Goal: Task Accomplishment & Management: Complete application form

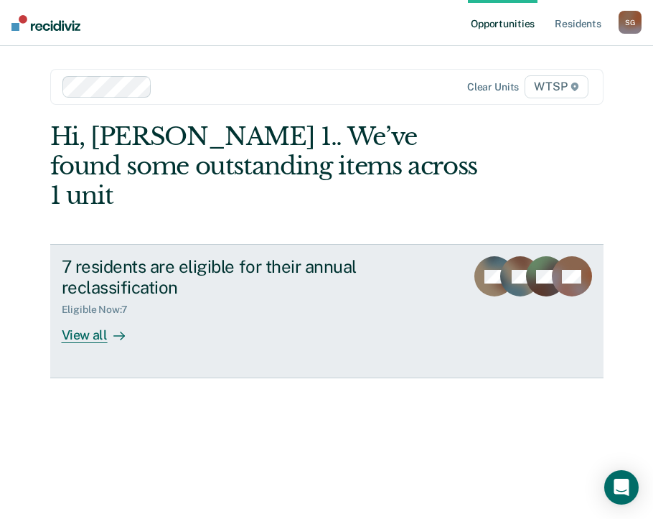
click at [86, 316] on div "View all" at bounding box center [102, 330] width 80 height 28
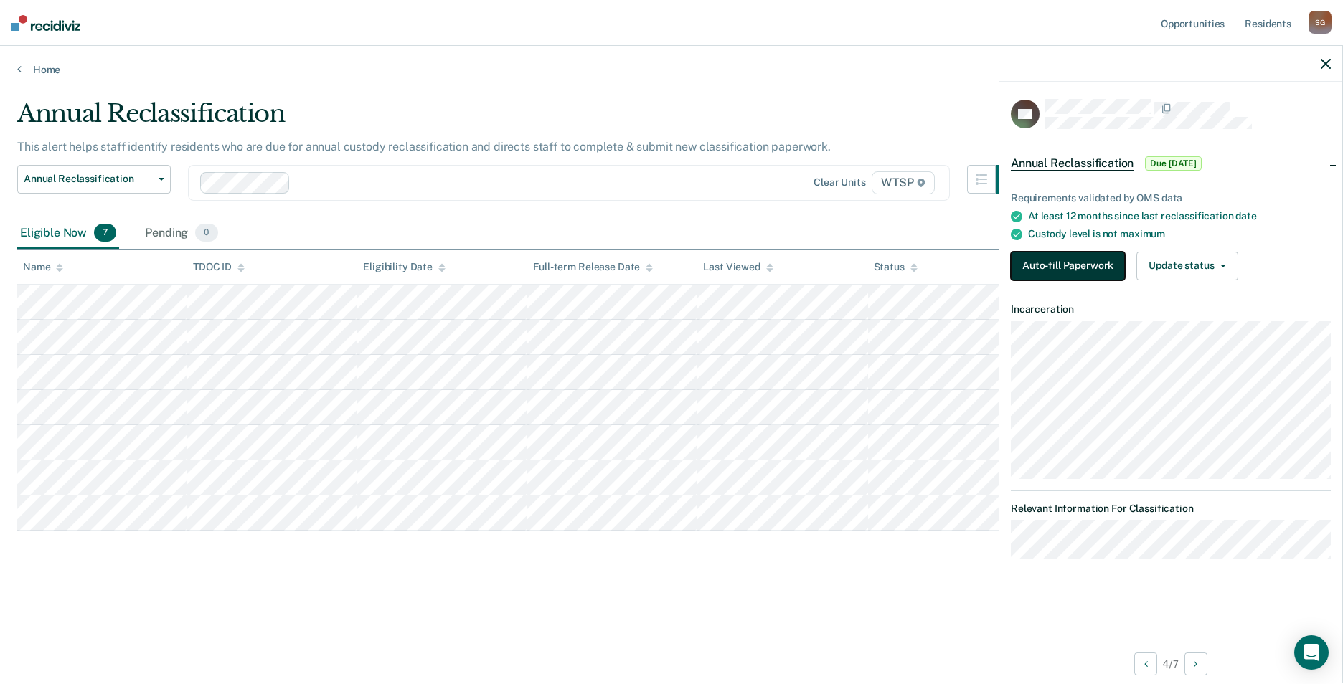
click at [652, 267] on button "Auto-fill Paperwork" at bounding box center [1068, 266] width 114 height 29
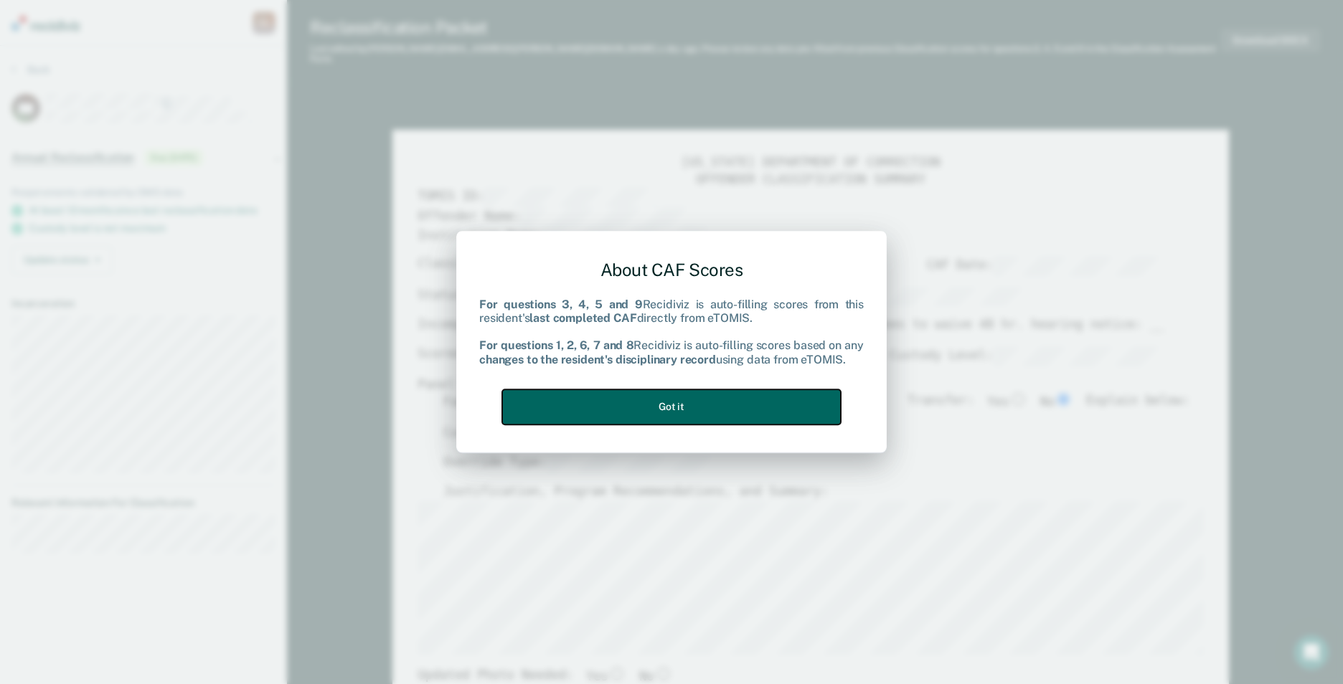
click at [652, 419] on button "Got it" at bounding box center [671, 407] width 339 height 35
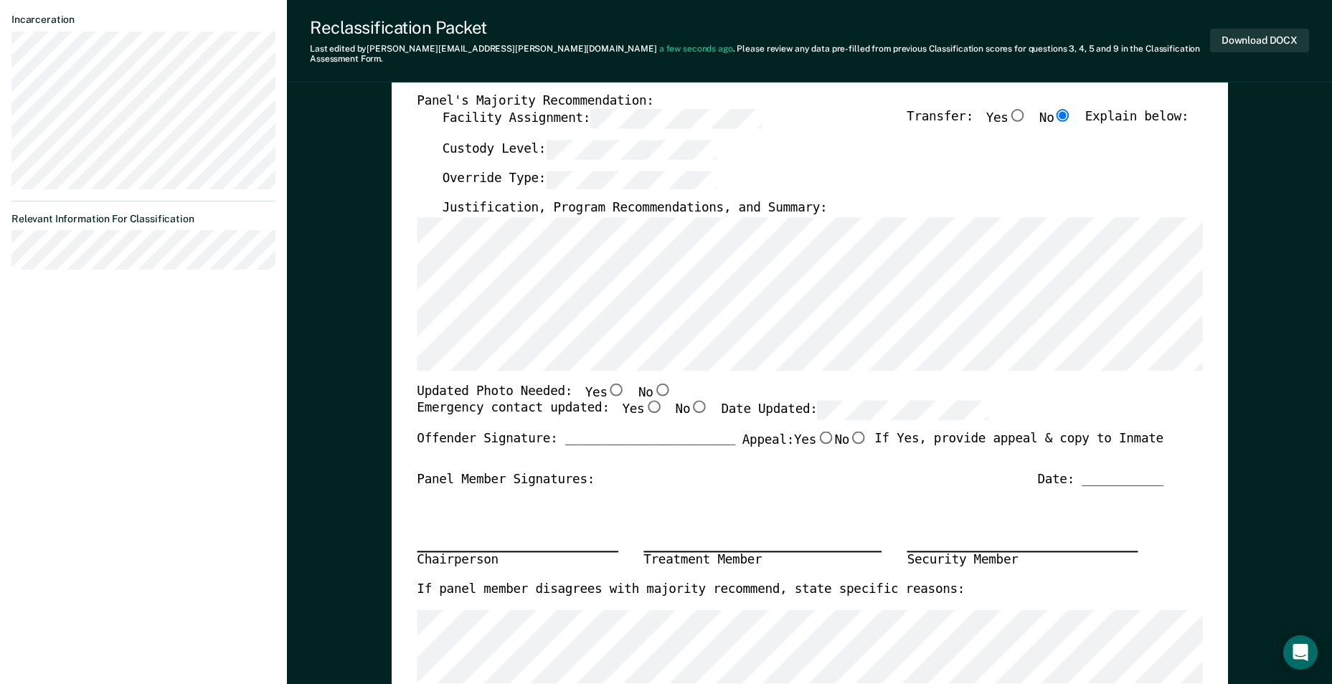
scroll to position [287, 0]
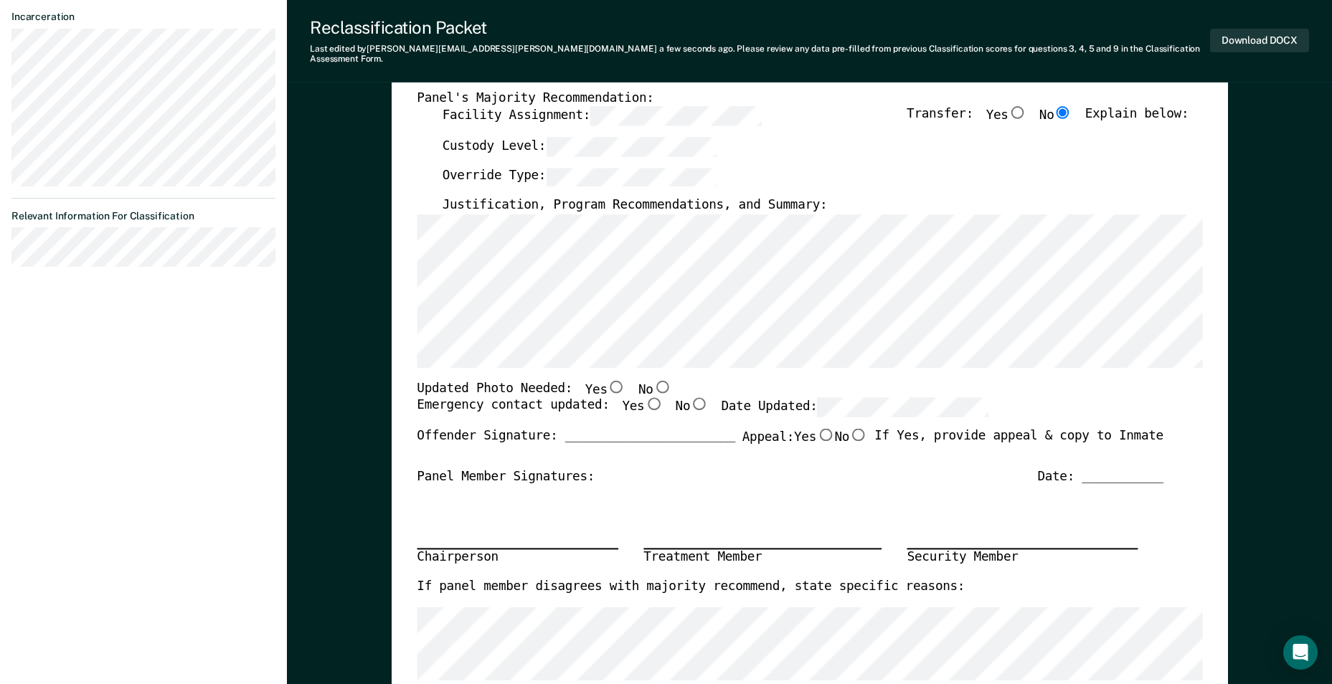
click at [652, 398] on input "No" at bounding box center [699, 404] width 19 height 13
type textarea "x"
radio input "true"
click at [644, 398] on input "Yes" at bounding box center [653, 404] width 19 height 13
type textarea "x"
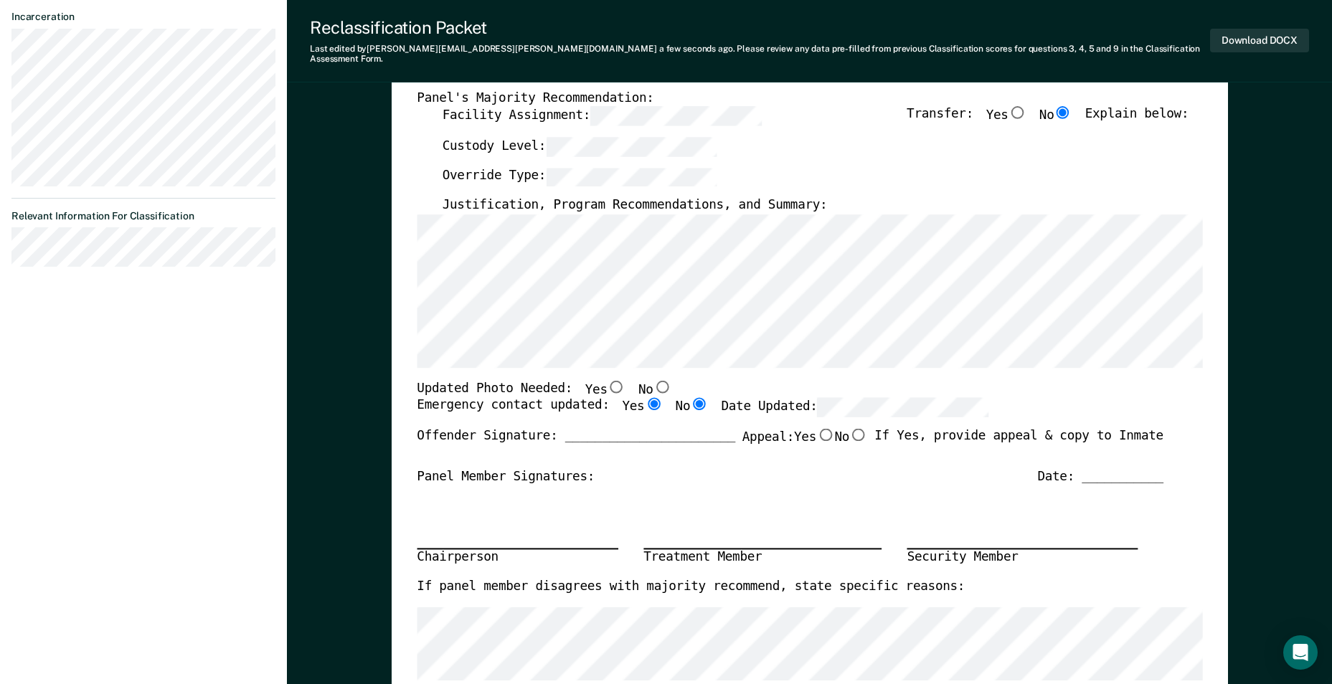
radio input "true"
radio input "false"
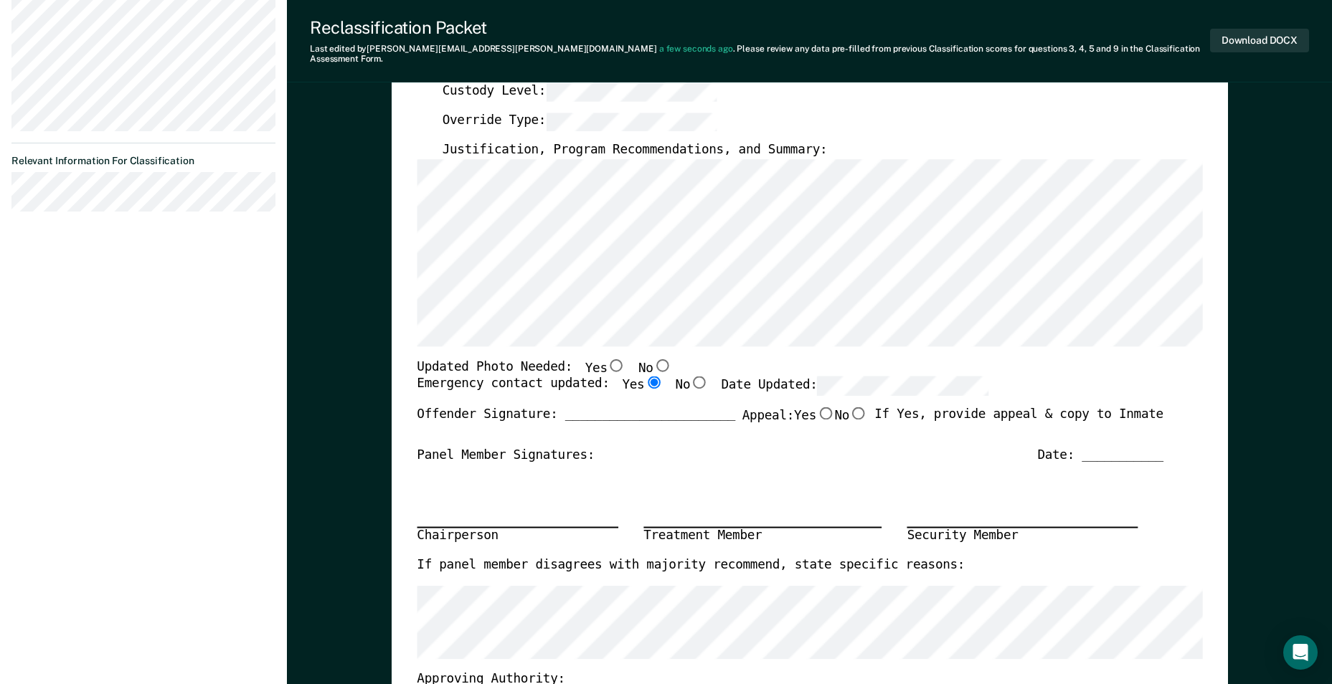
scroll to position [359, 0]
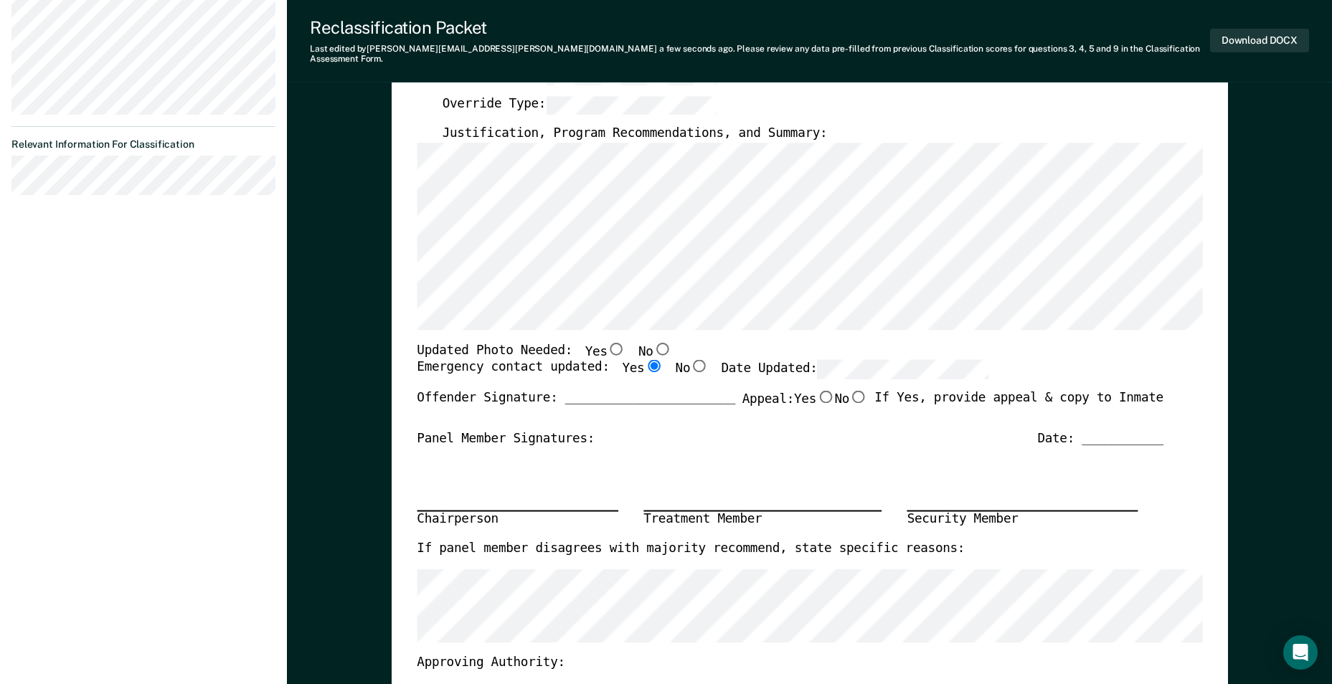
click at [652, 342] on input "No" at bounding box center [662, 348] width 19 height 13
type textarea "x"
radio input "true"
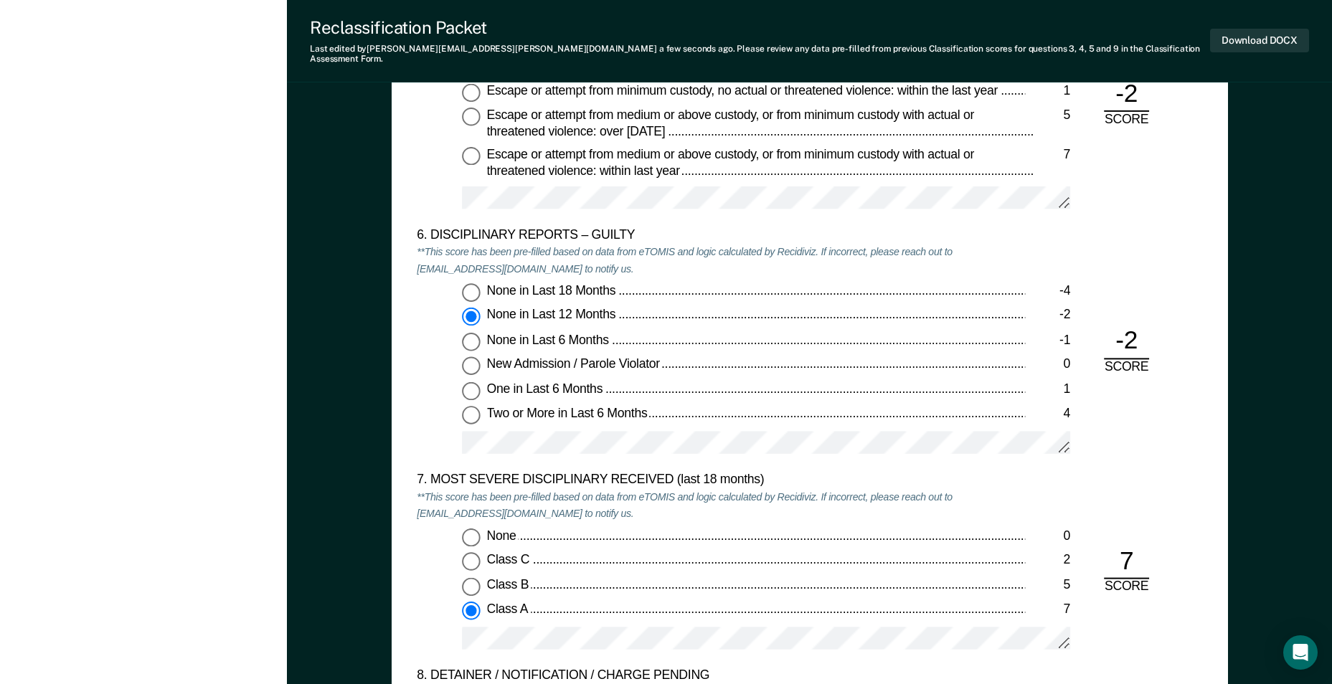
scroll to position [2296, 0]
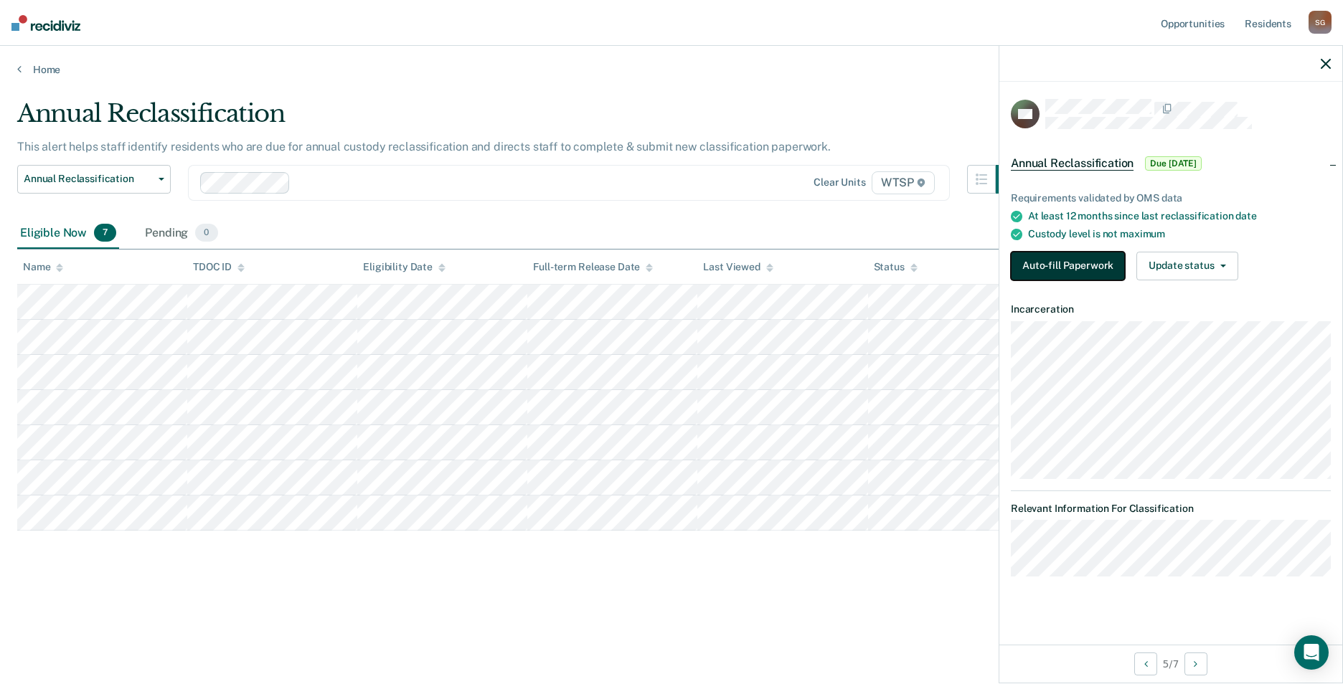
click at [652, 258] on button "Auto-fill Paperwork" at bounding box center [1068, 266] width 114 height 29
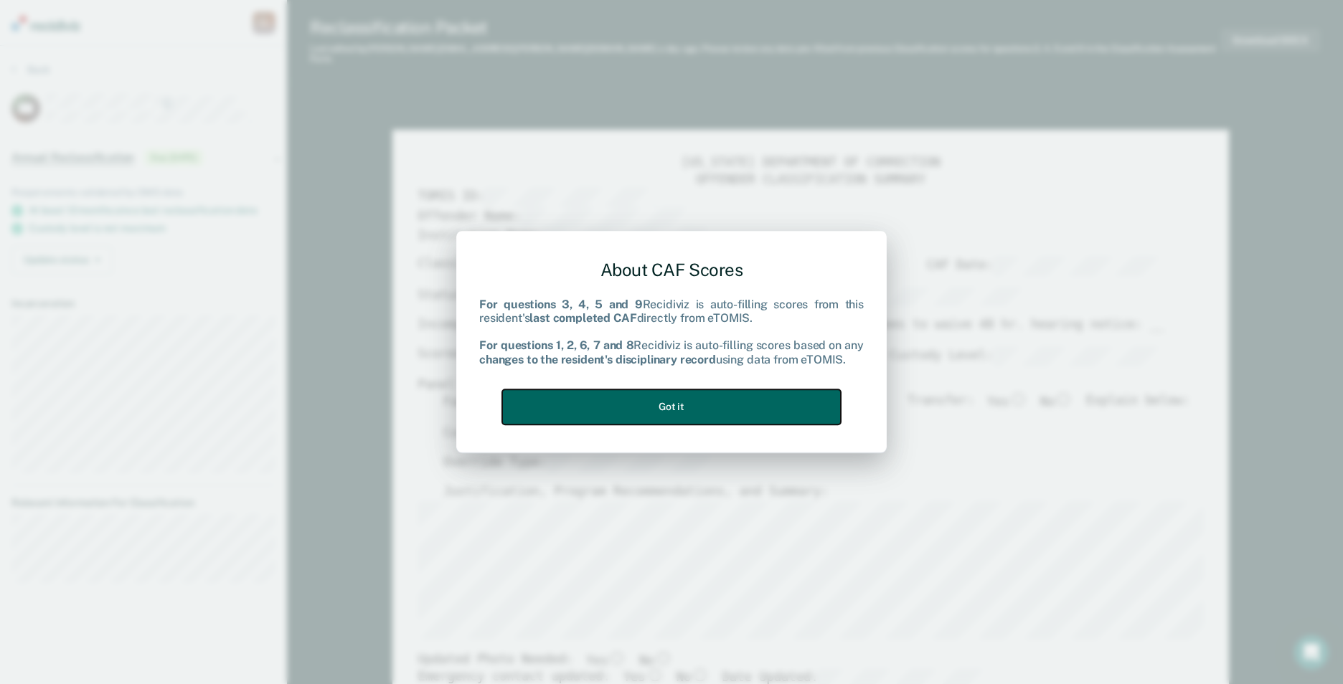
click at [652, 413] on button "Got it" at bounding box center [671, 407] width 339 height 35
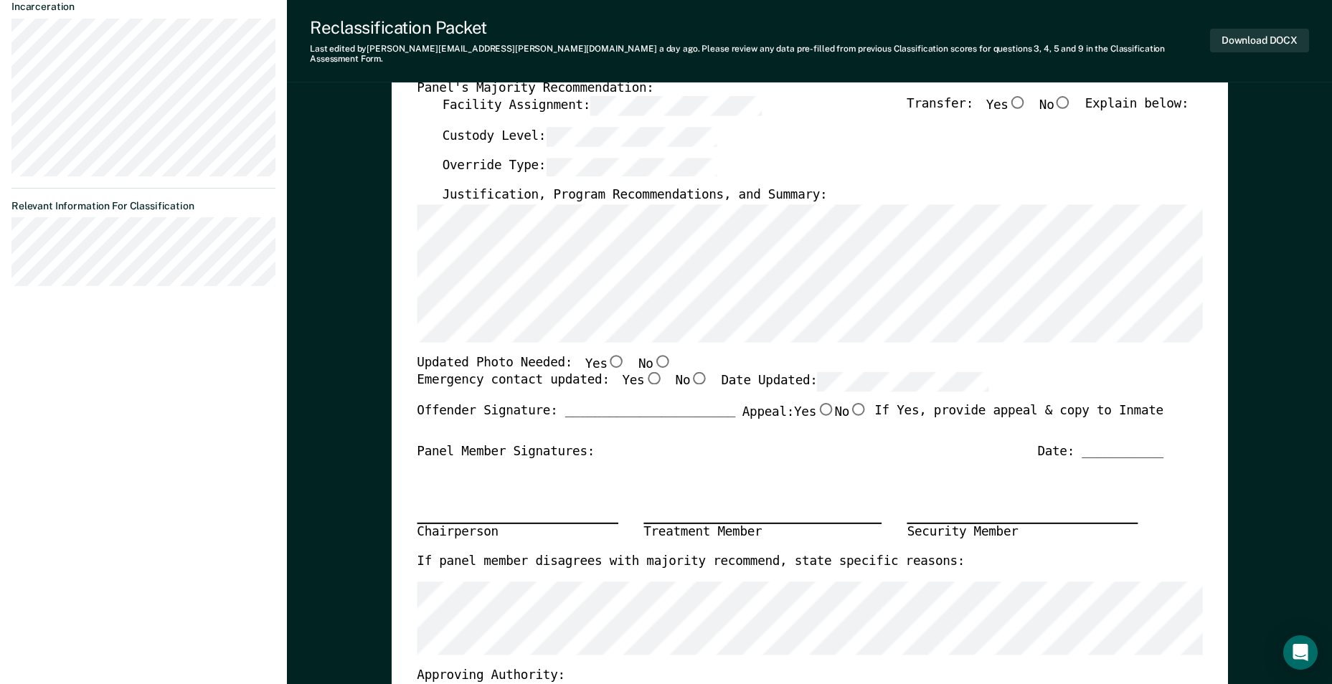
scroll to position [215, 0]
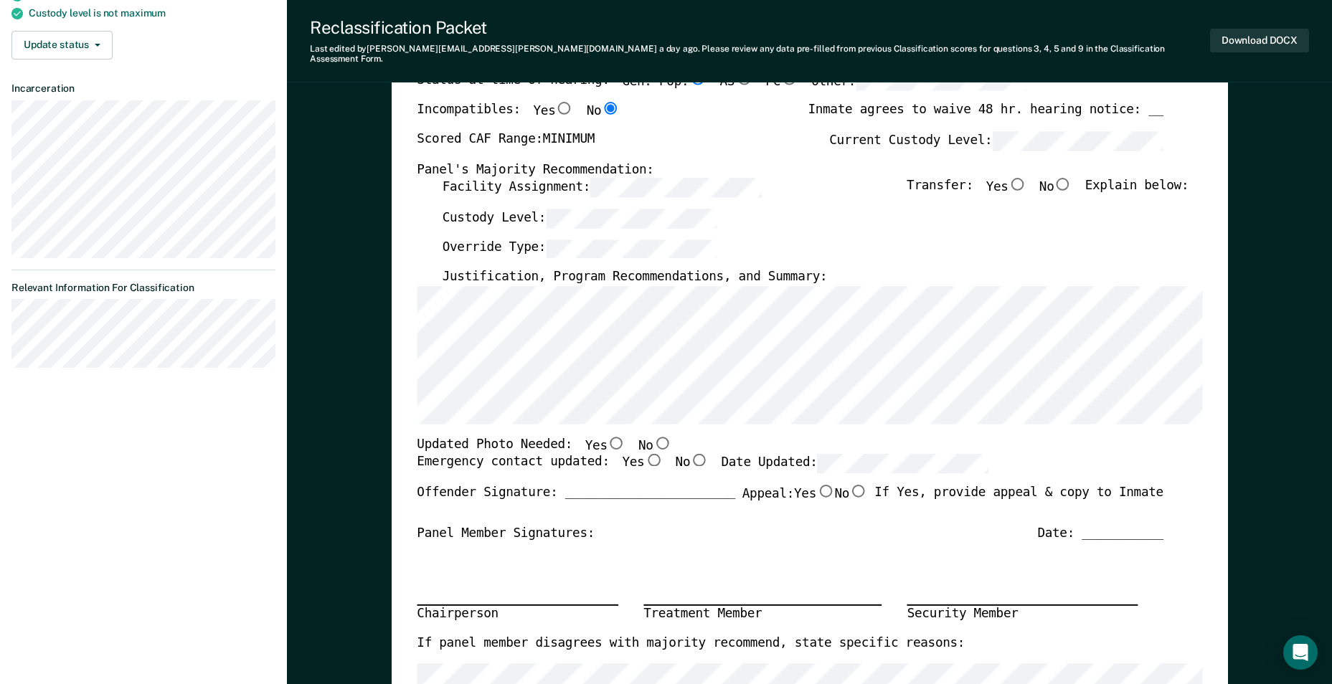
click at [652, 436] on input "No" at bounding box center [662, 442] width 19 height 13
type textarea "x"
radio input "true"
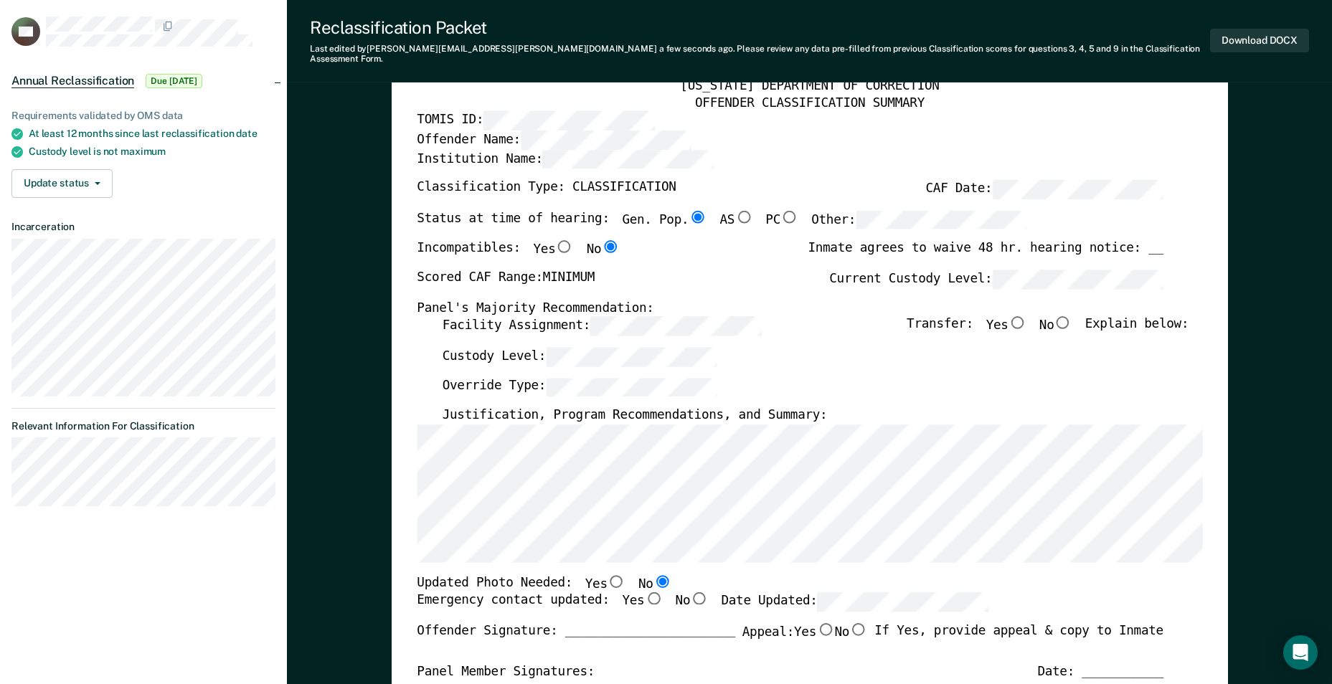
scroll to position [72, 0]
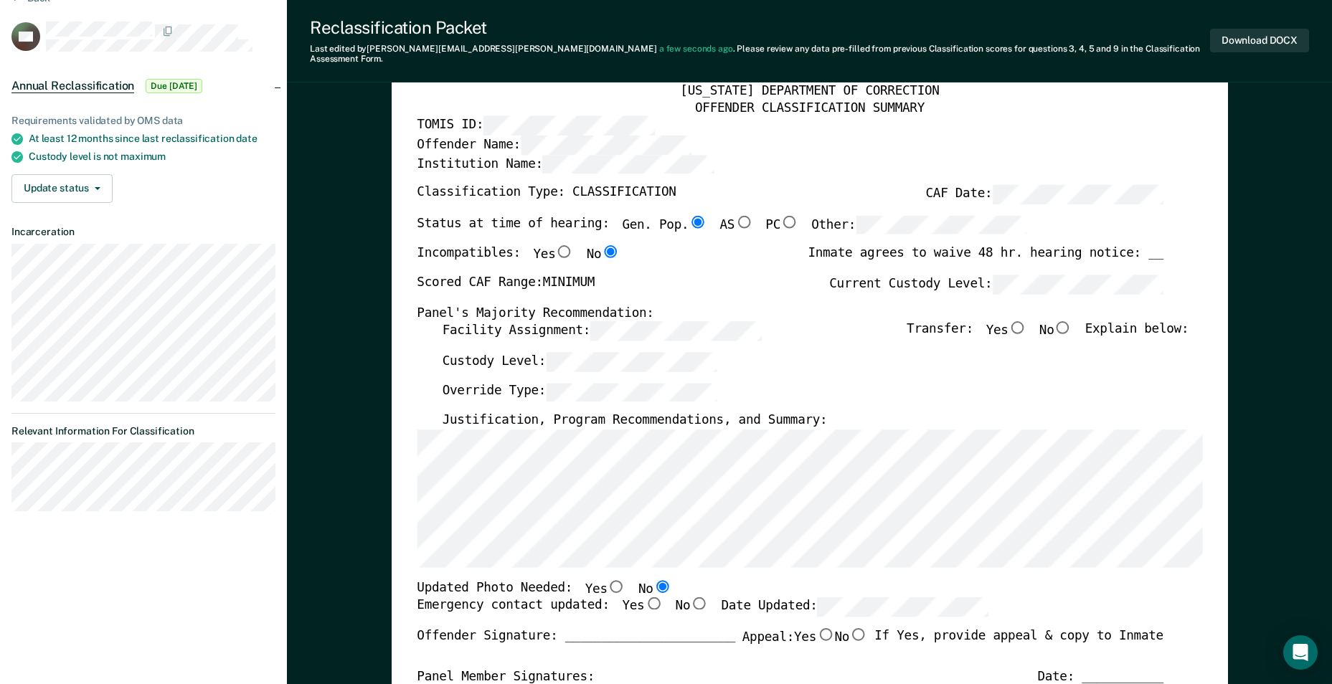
click at [652, 321] on input "No" at bounding box center [1063, 327] width 19 height 13
type textarea "x"
radio input "true"
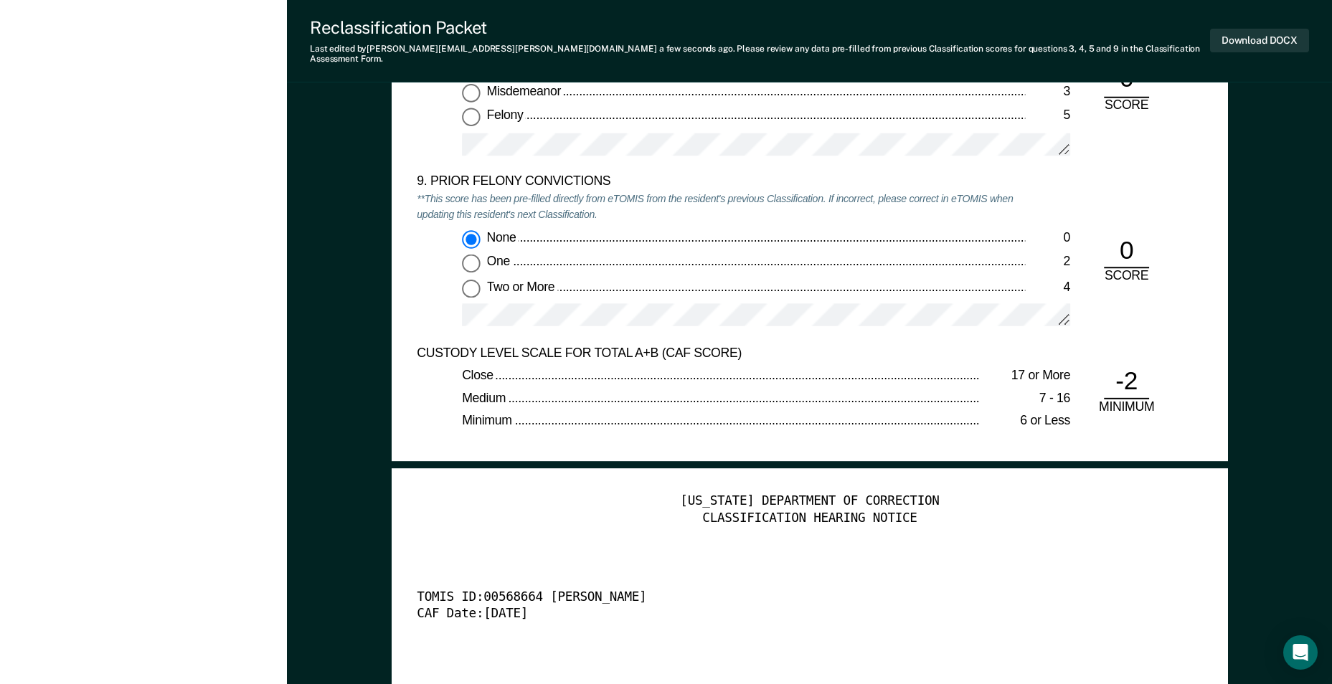
scroll to position [3013, 0]
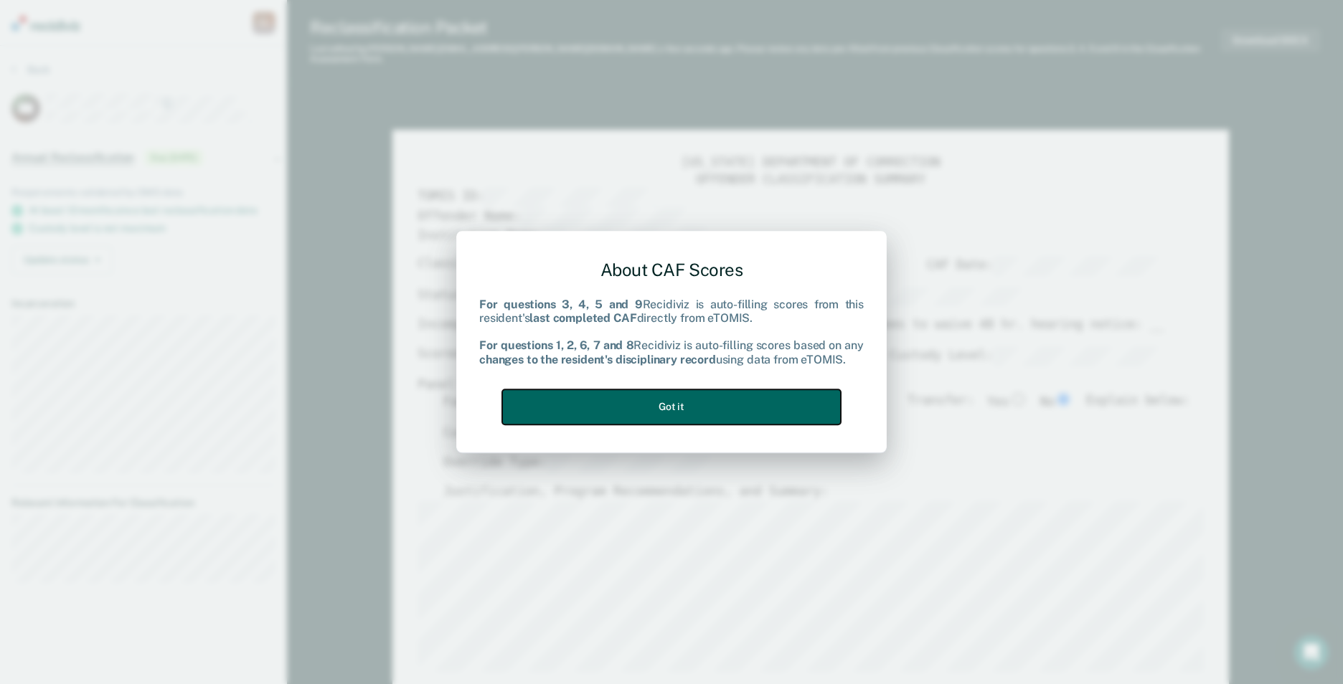
click at [652, 415] on button "Got it" at bounding box center [671, 407] width 339 height 35
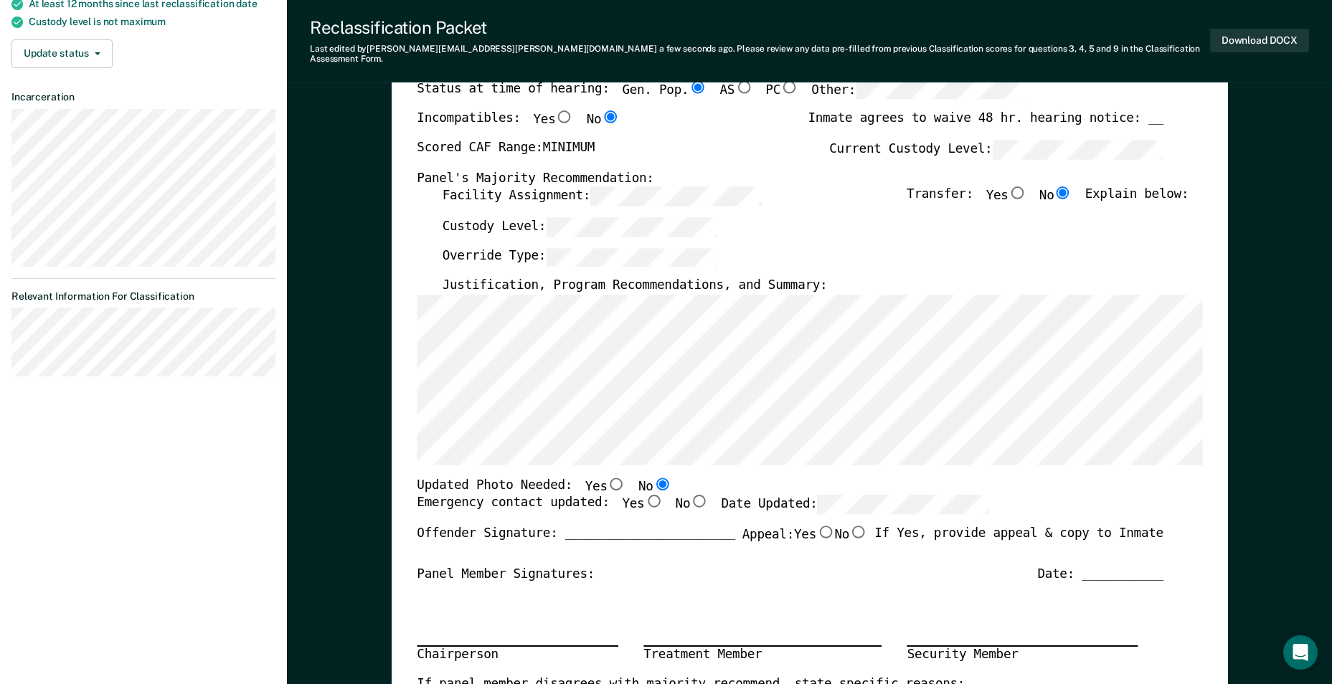
scroll to position [215, 0]
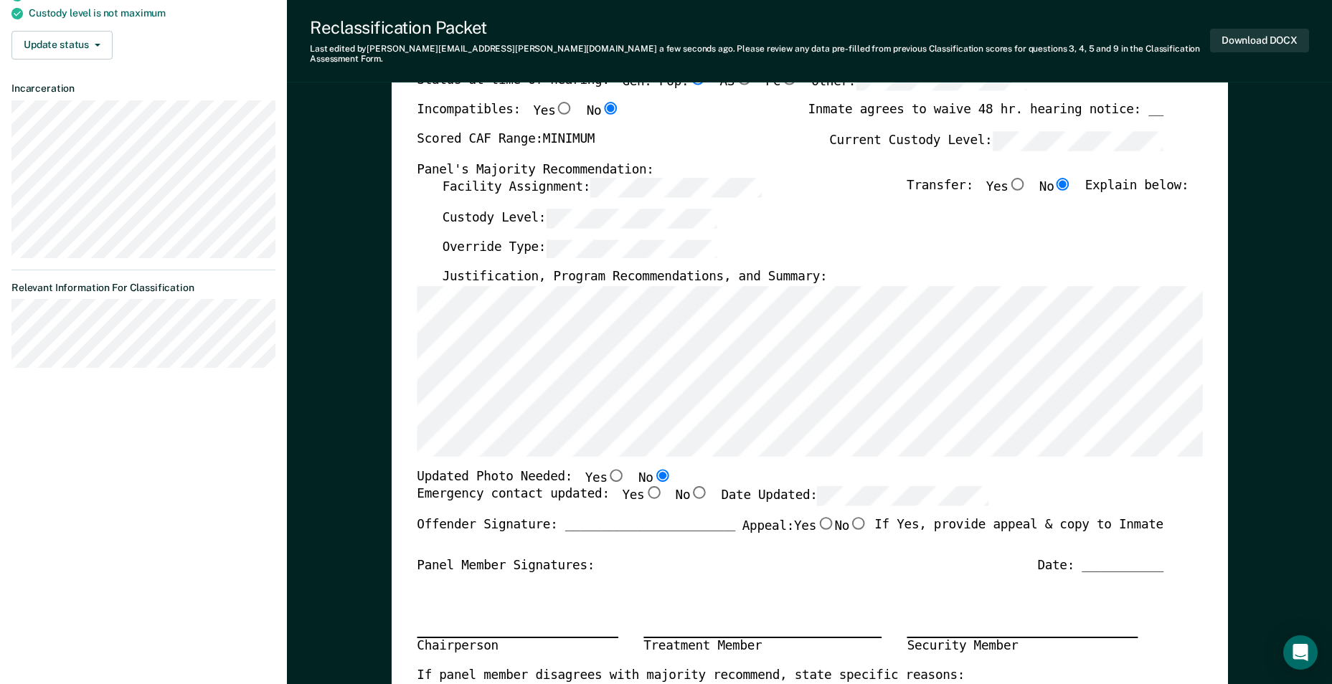
click at [644, 486] on input "Yes" at bounding box center [653, 492] width 19 height 13
type textarea "x"
radio input "true"
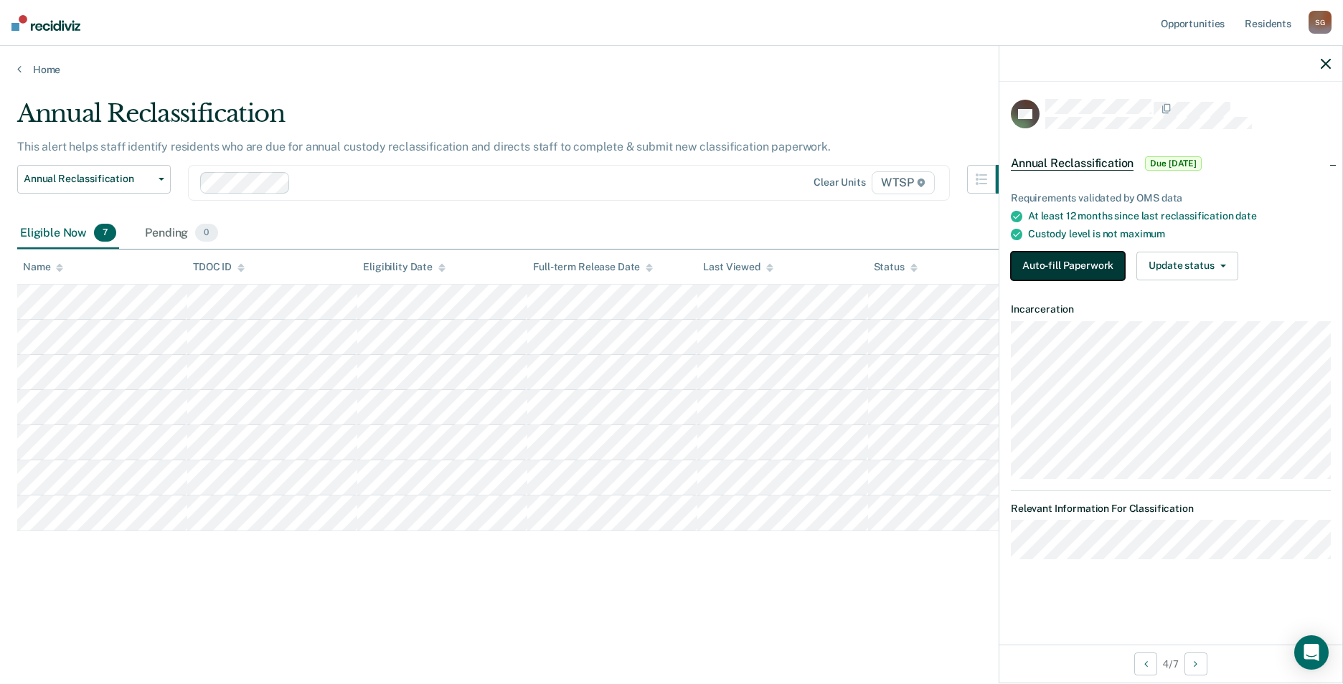
click at [652, 272] on button "Auto-fill Paperwork" at bounding box center [1068, 266] width 114 height 29
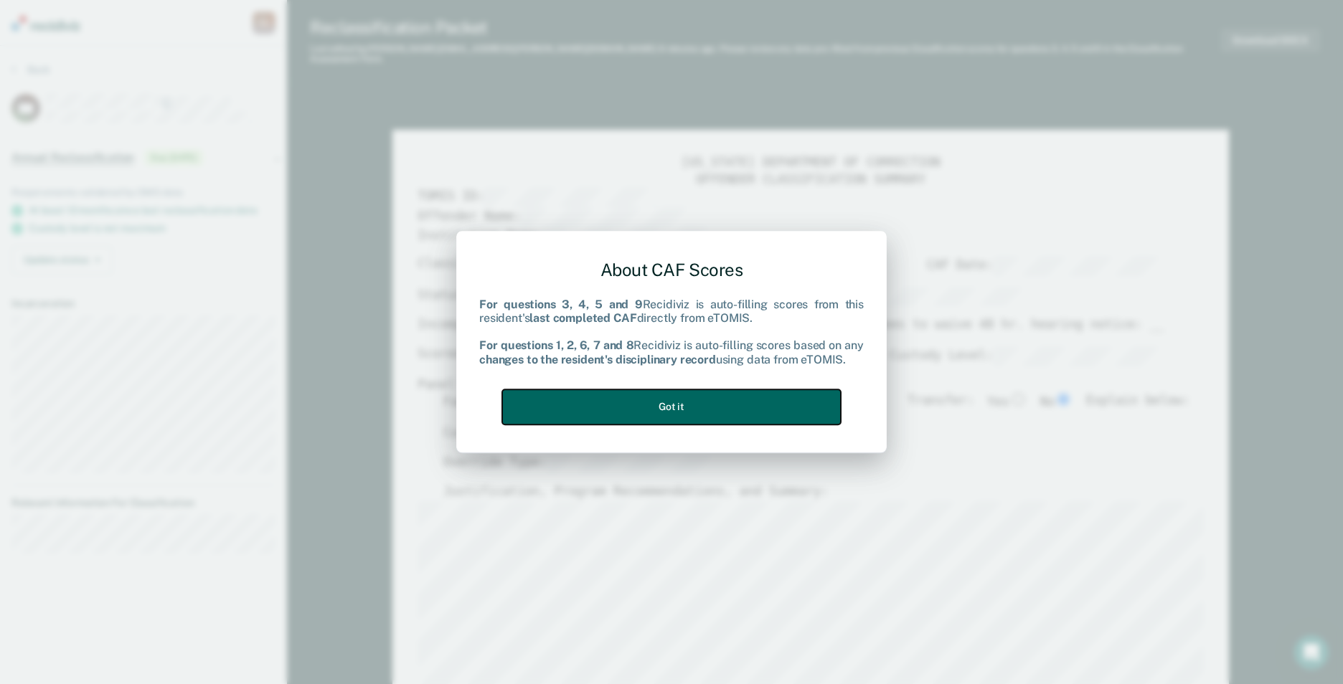
click at [652, 400] on button "Got it" at bounding box center [671, 407] width 339 height 35
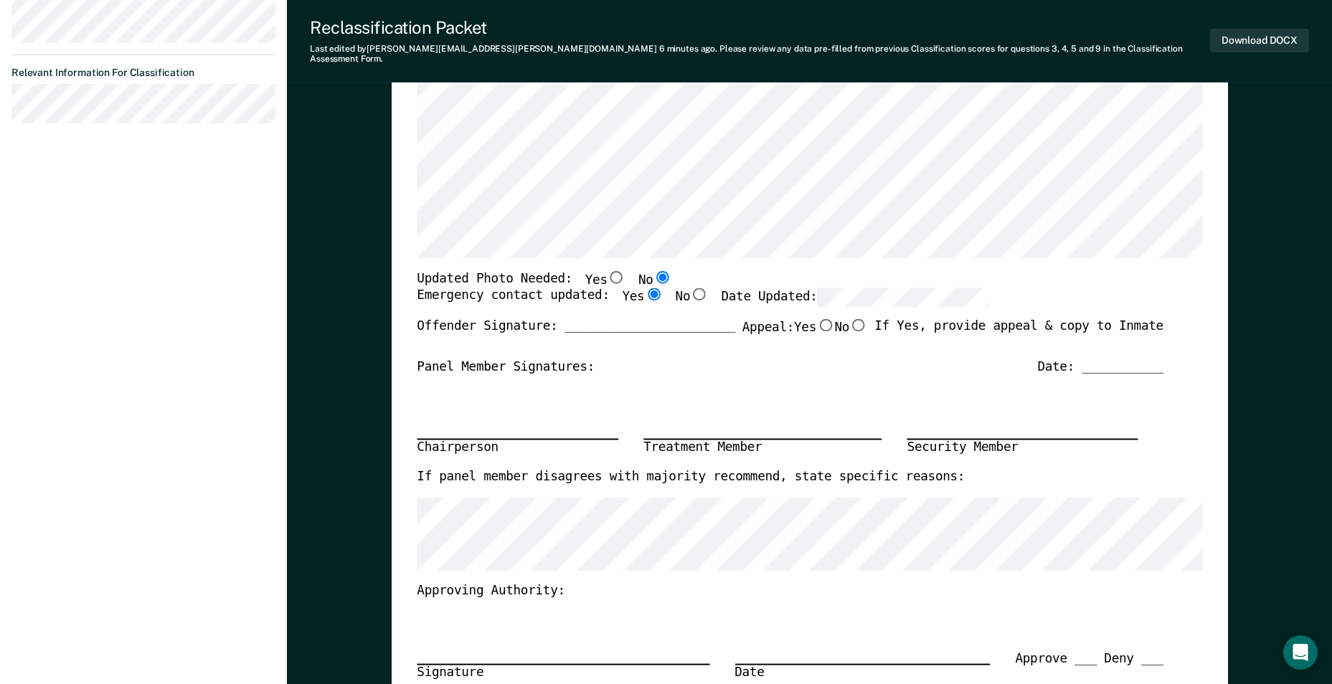
scroll to position [72, 0]
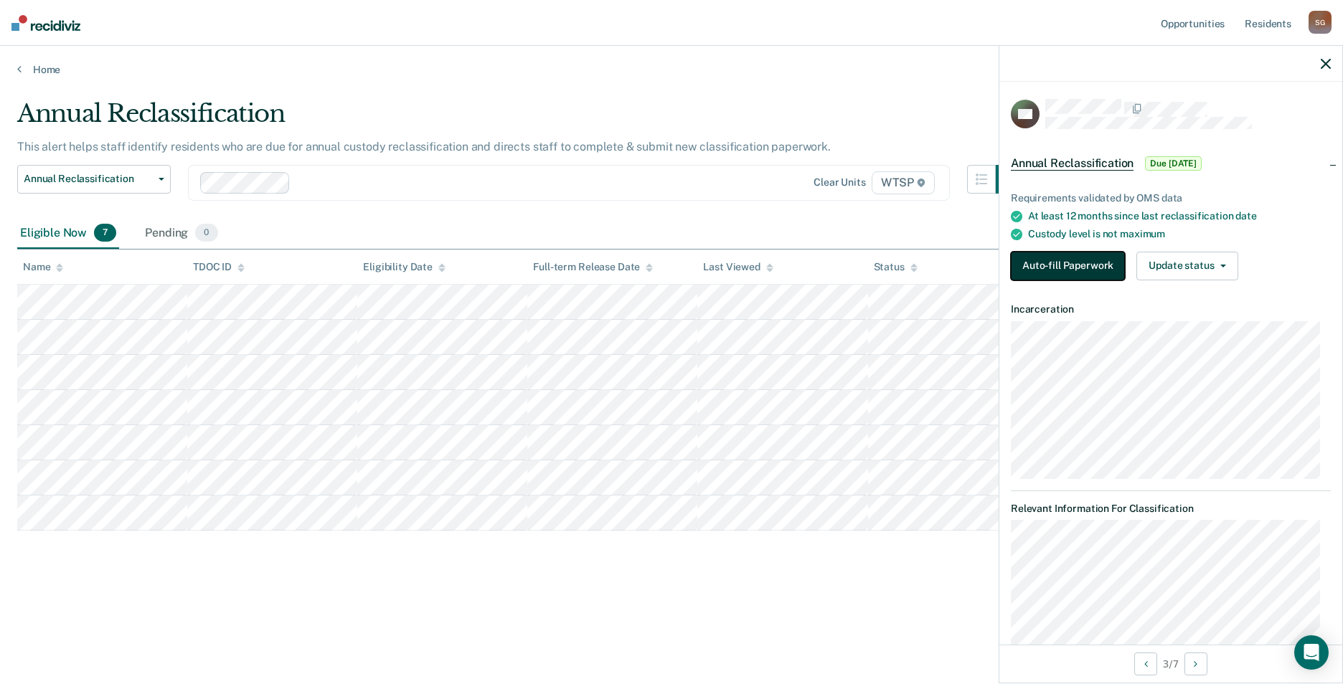
click at [652, 260] on button "Auto-fill Paperwork" at bounding box center [1068, 266] width 114 height 29
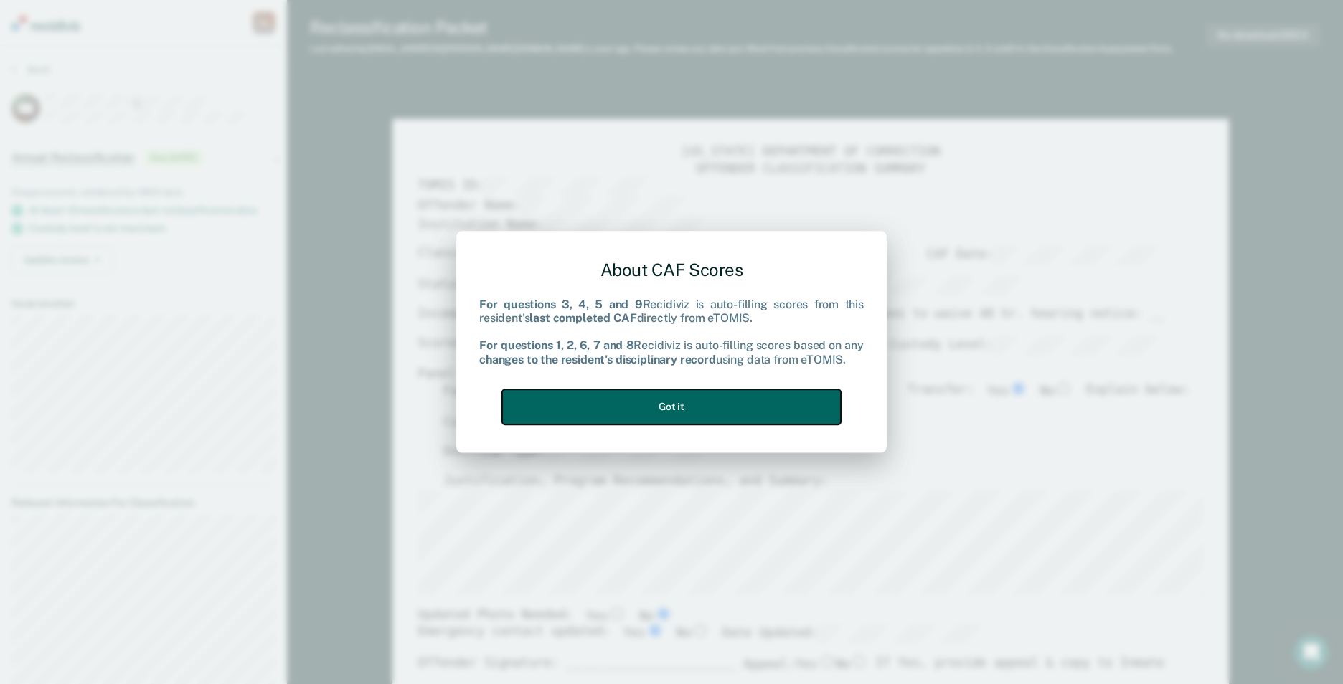
click at [652, 398] on button "Got it" at bounding box center [671, 407] width 339 height 35
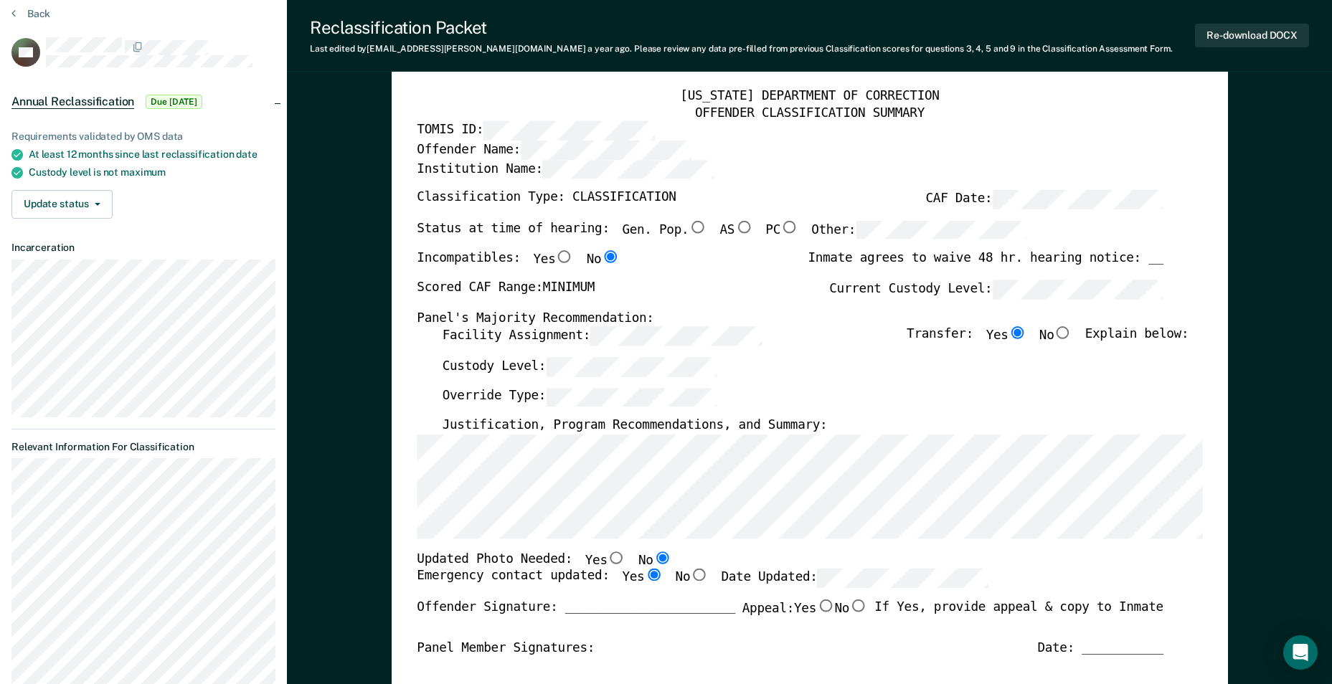
scroll to position [72, 0]
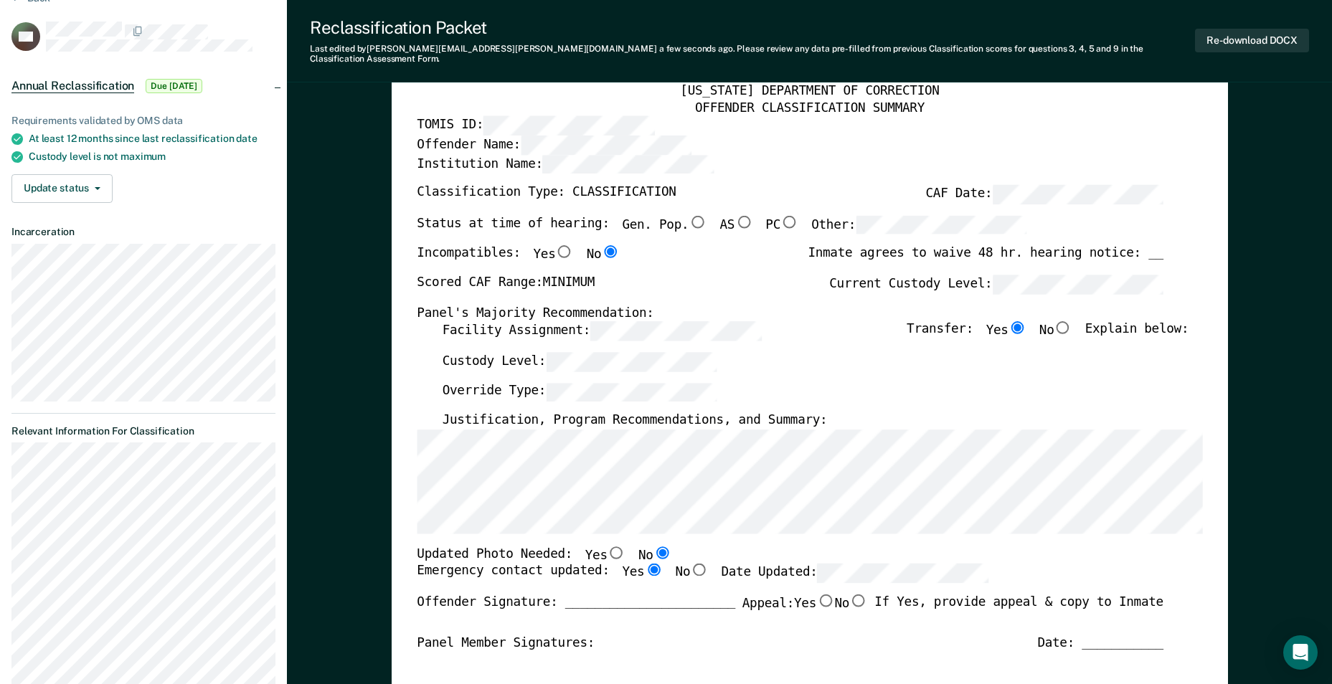
click at [652, 215] on input "Gen. Pop." at bounding box center [698, 221] width 19 height 13
type textarea "x"
radio input "true"
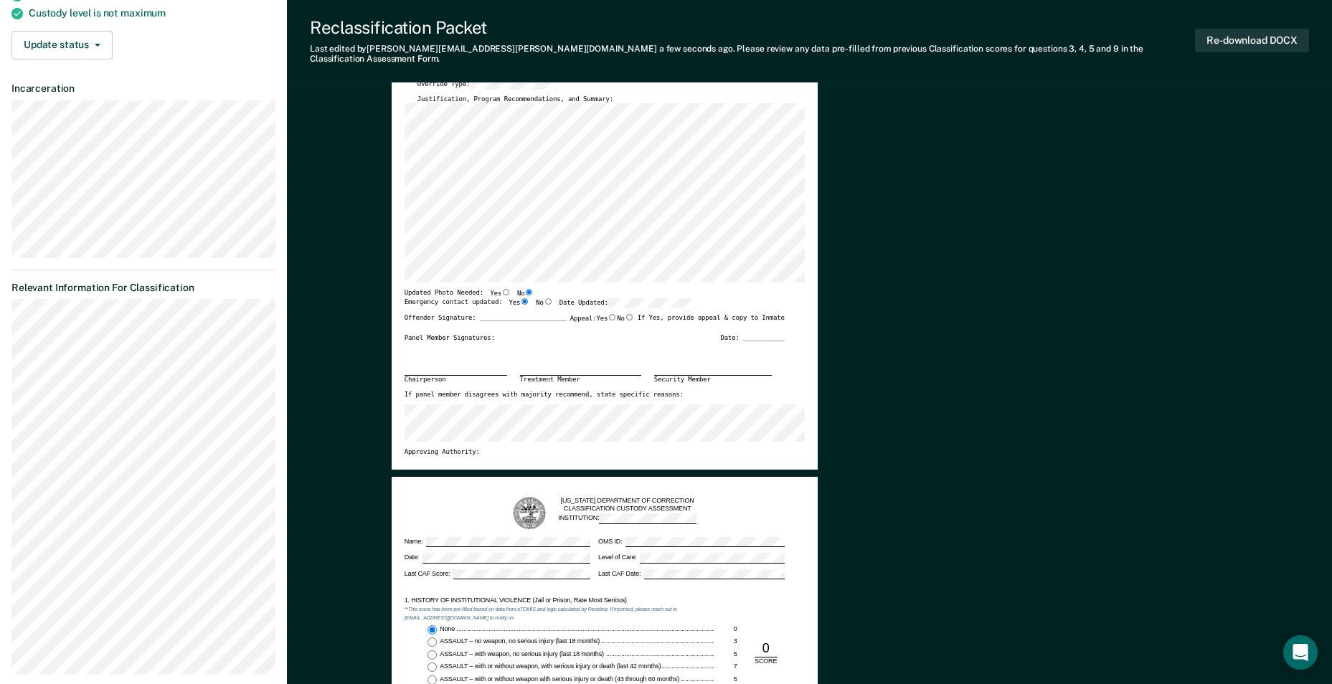
scroll to position [0, 0]
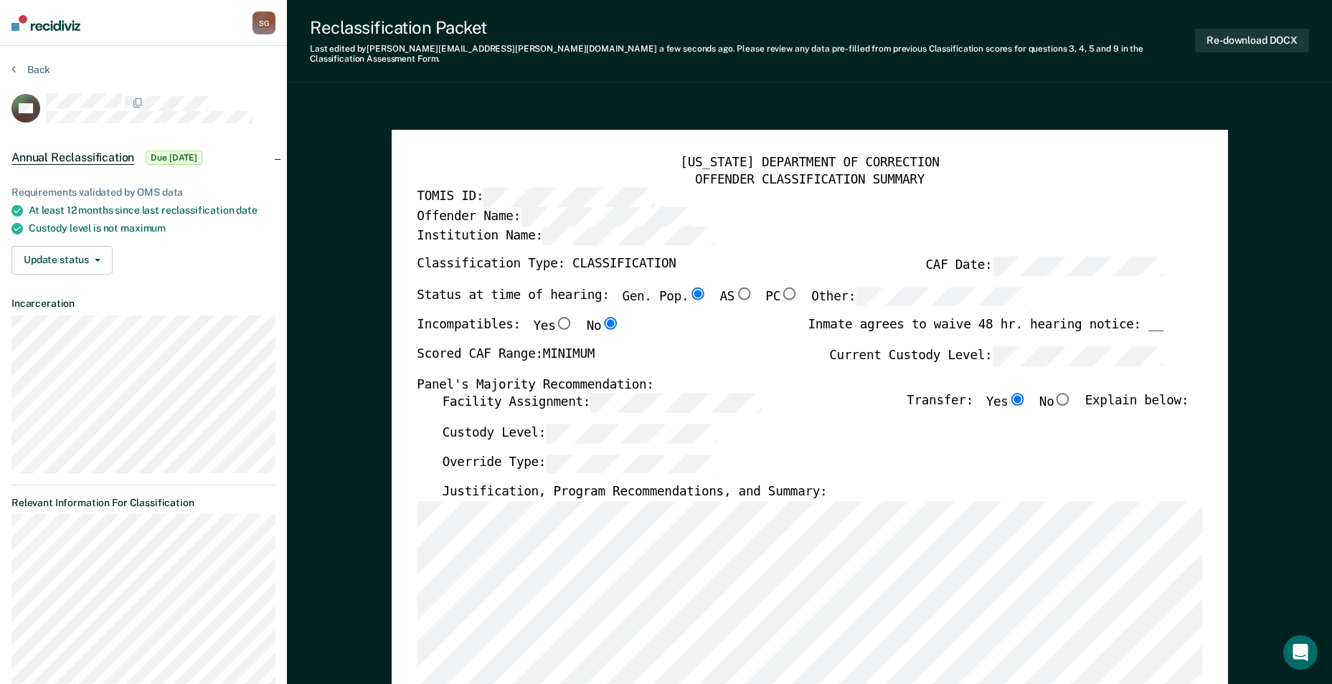
type textarea "x"
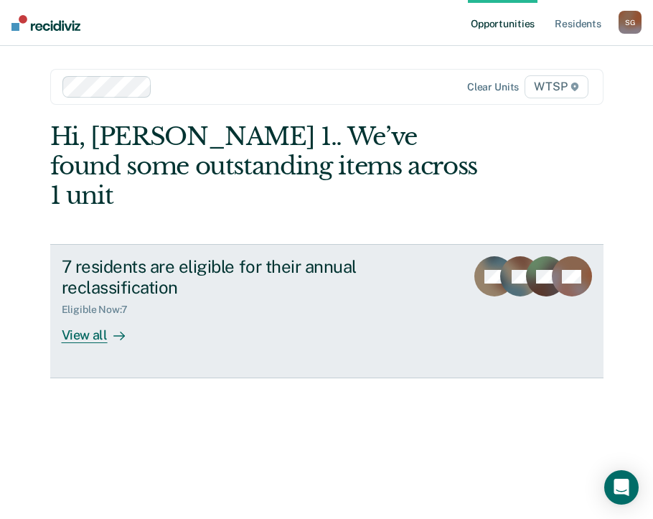
click at [93, 316] on div "View all" at bounding box center [102, 330] width 80 height 28
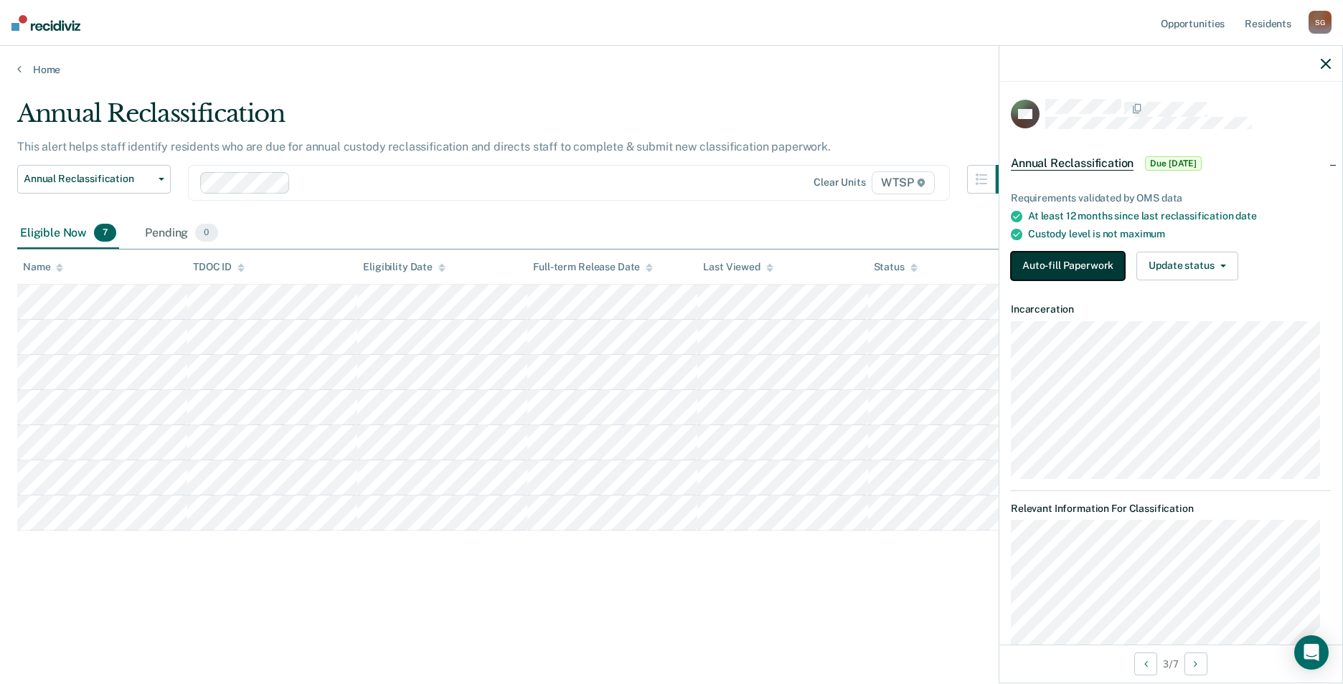
click at [652, 265] on button "Auto-fill Paperwork" at bounding box center [1068, 266] width 114 height 29
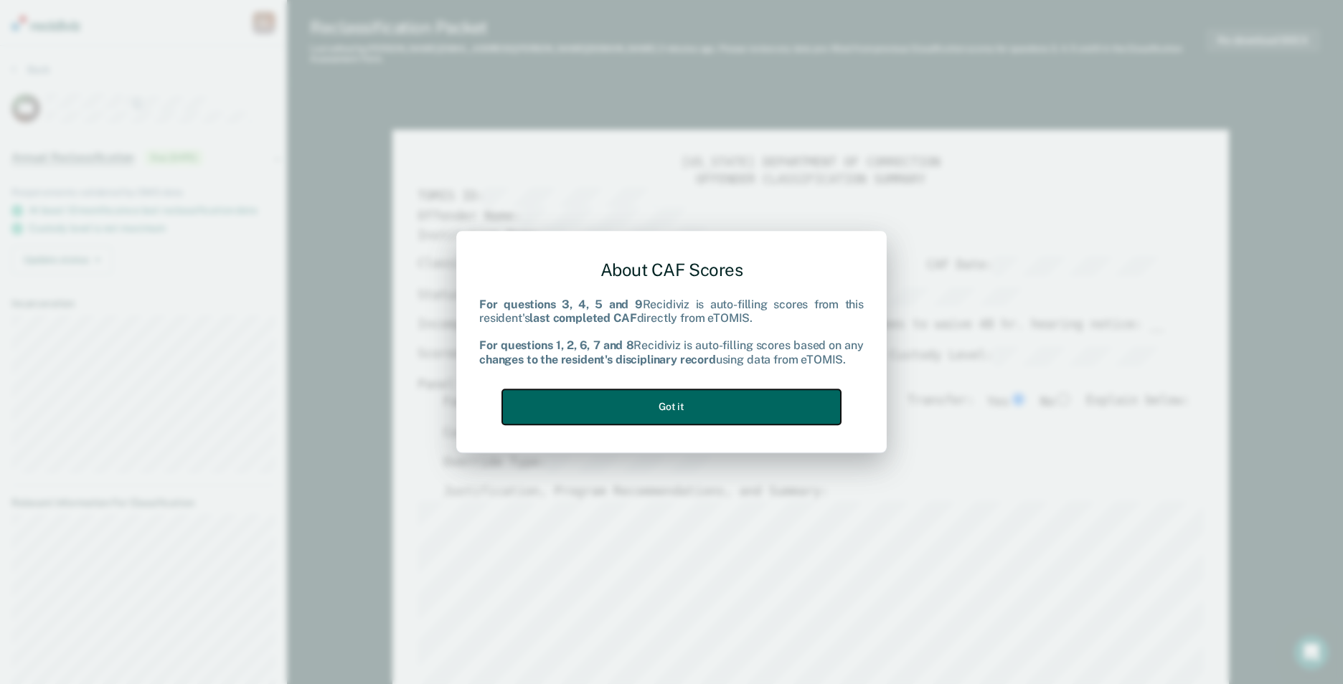
click at [652, 400] on button "Got it" at bounding box center [671, 407] width 339 height 35
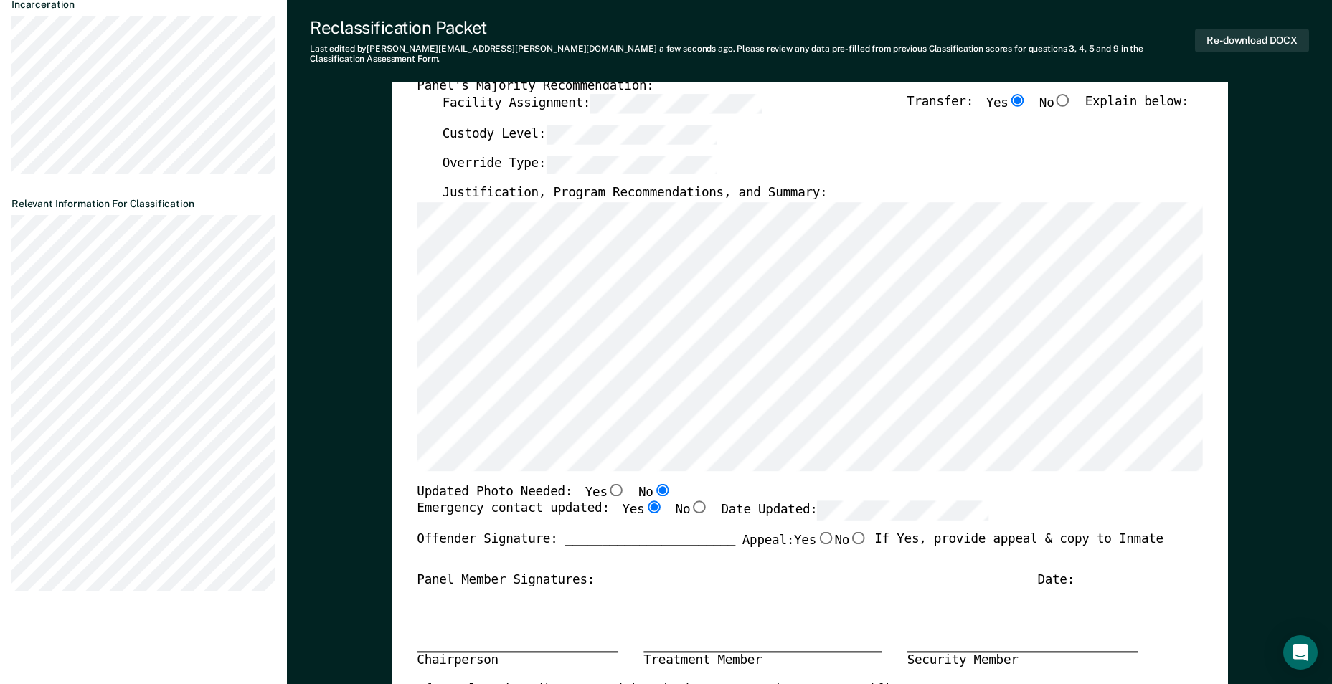
scroll to position [287, 0]
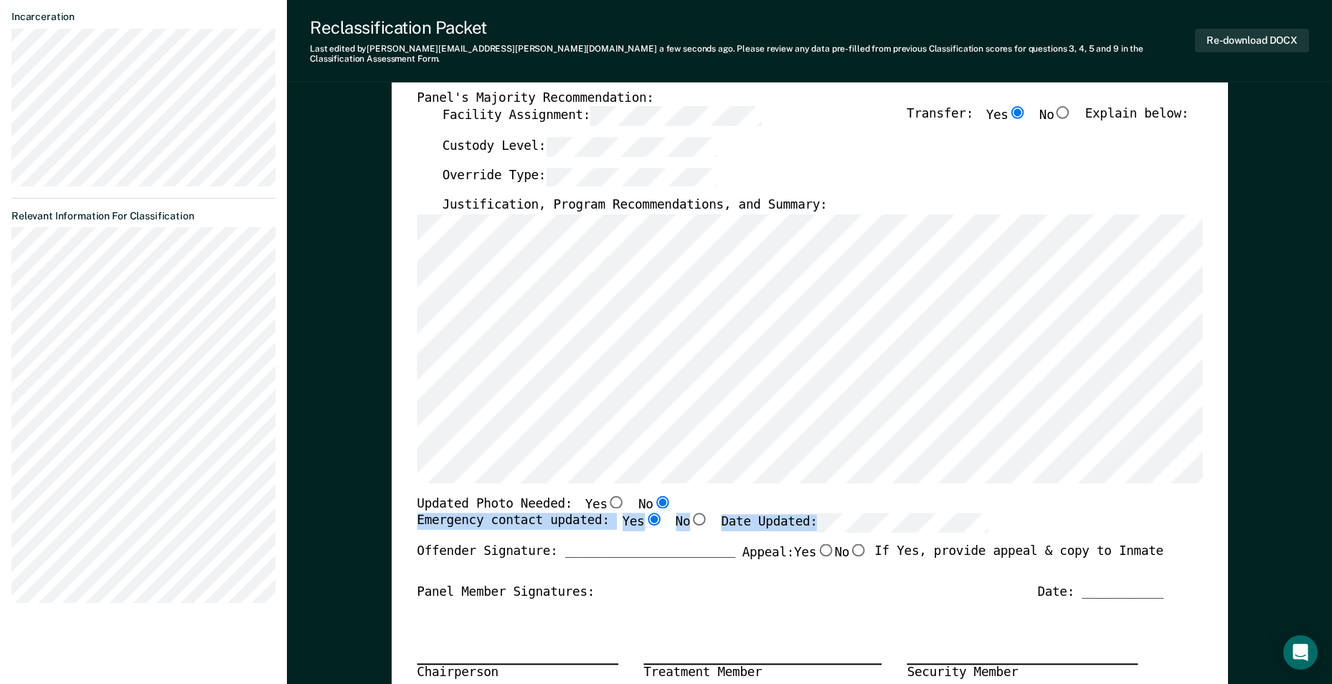
click at [410, 518] on div "TENNESSEE DEPARTMENT OF CORRECTION OFFENDER CLASSIFICATION SUMMARY TOMIS ID: Of…" at bounding box center [810, 388] width 836 height 1090
click at [652, 514] on div "Emergency contact updated: Yes No Date Updated:" at bounding box center [790, 529] width 747 height 30
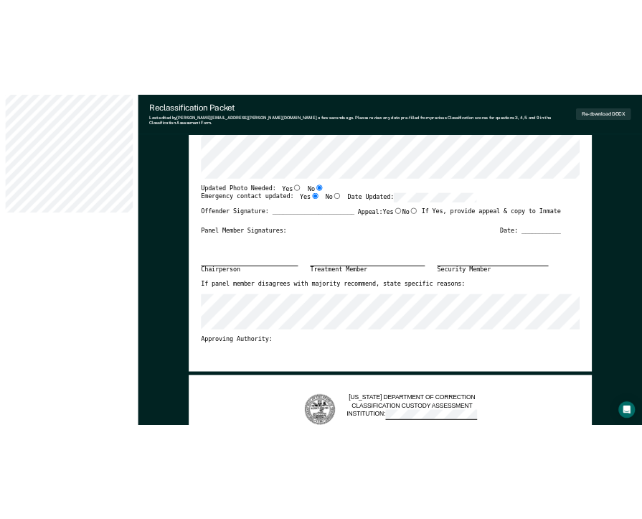
scroll to position [0, 0]
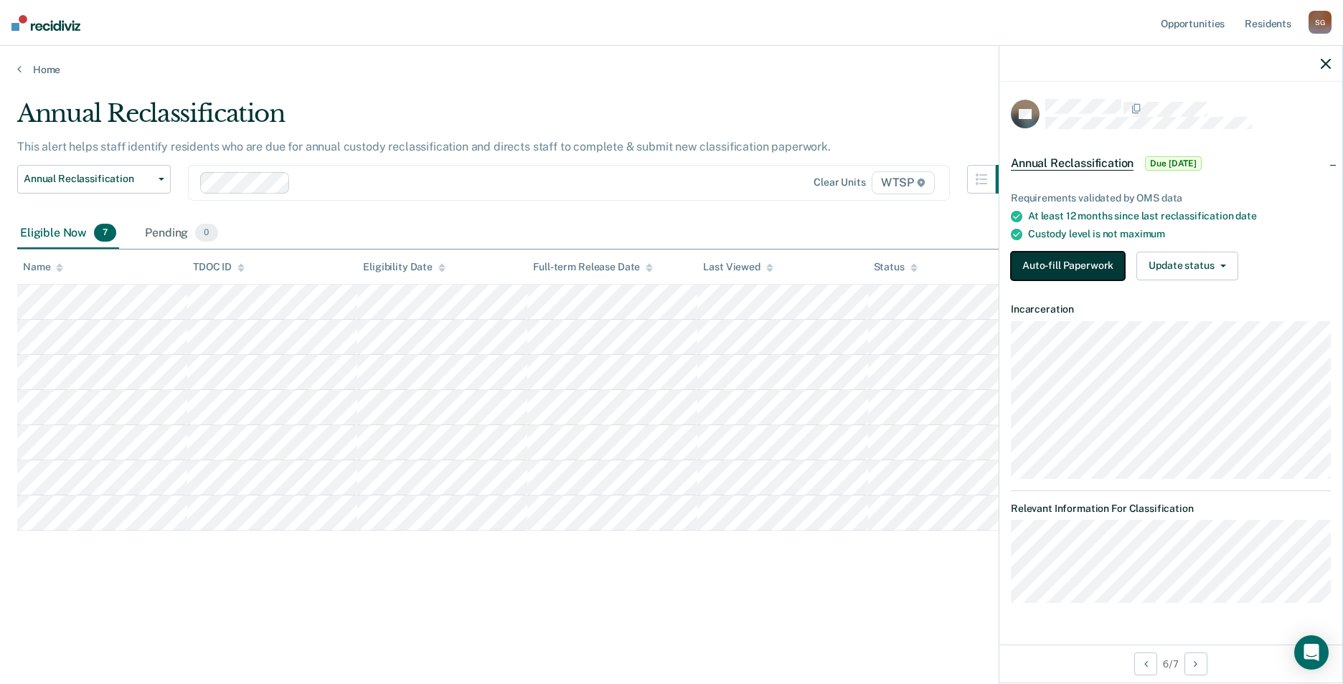
click at [652, 255] on button "Auto-fill Paperwork" at bounding box center [1068, 266] width 114 height 29
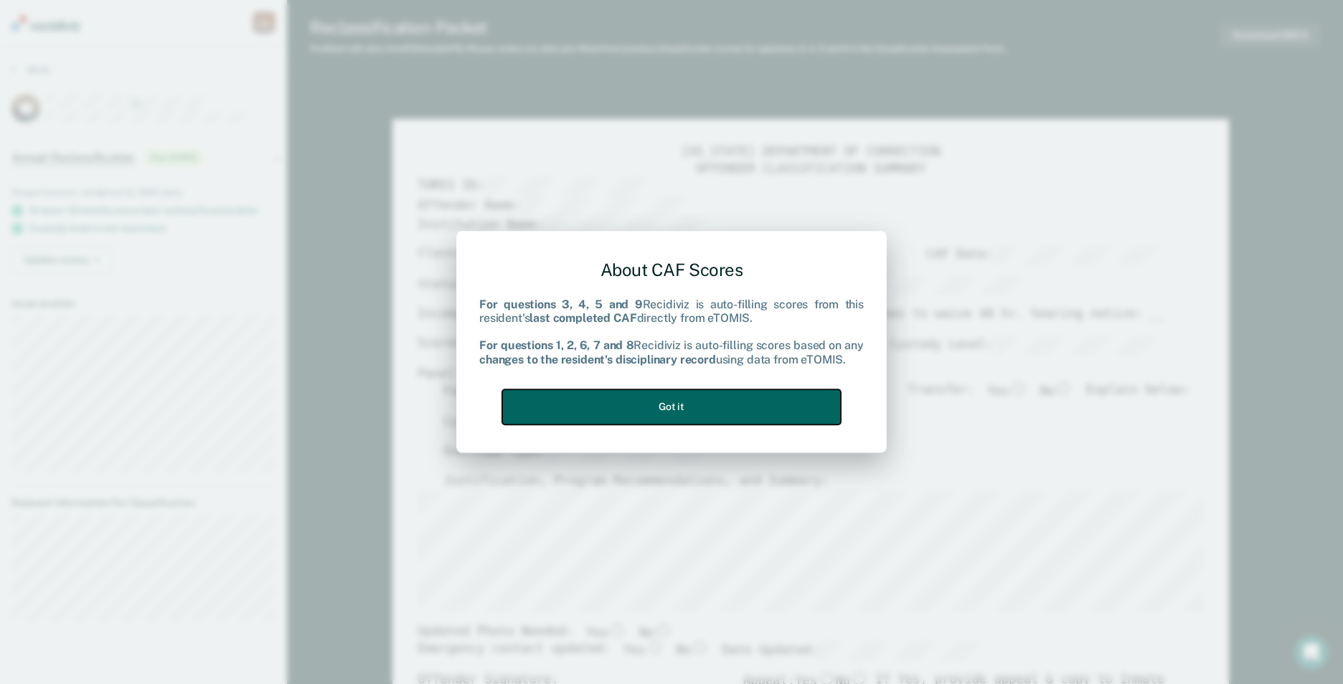
click at [652, 401] on button "Got it" at bounding box center [671, 407] width 339 height 35
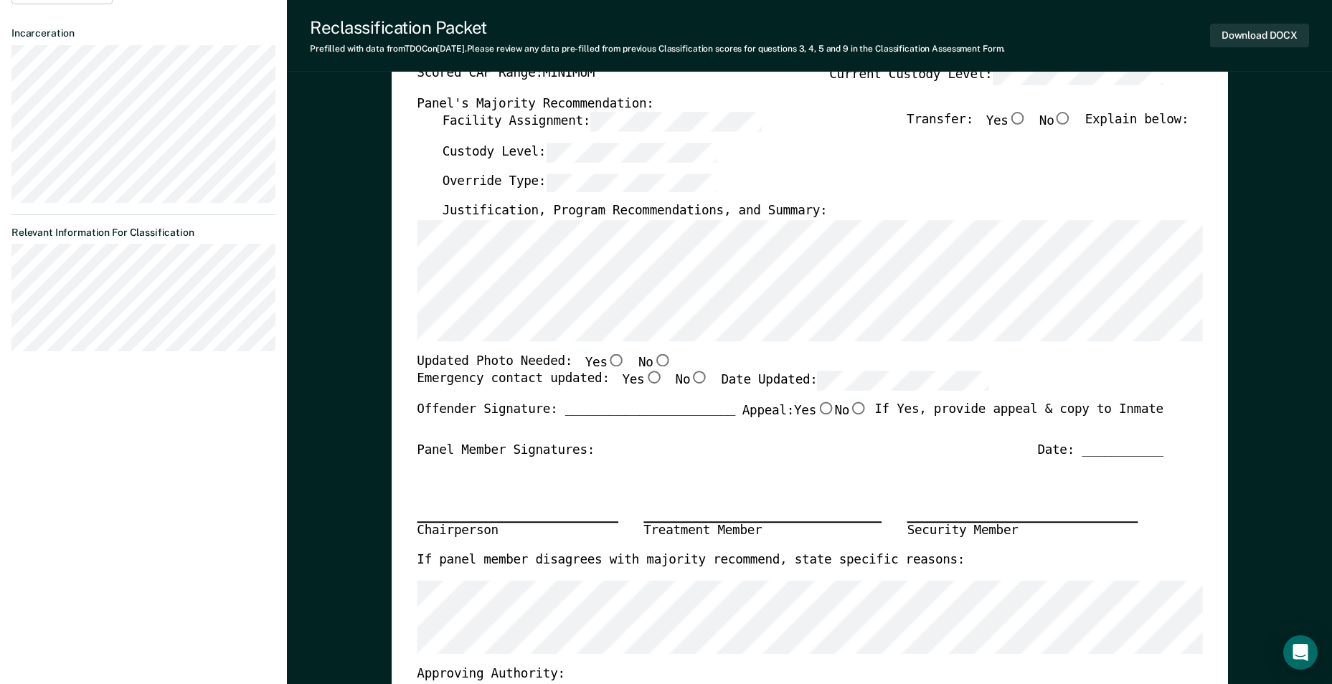
scroll to position [143, 0]
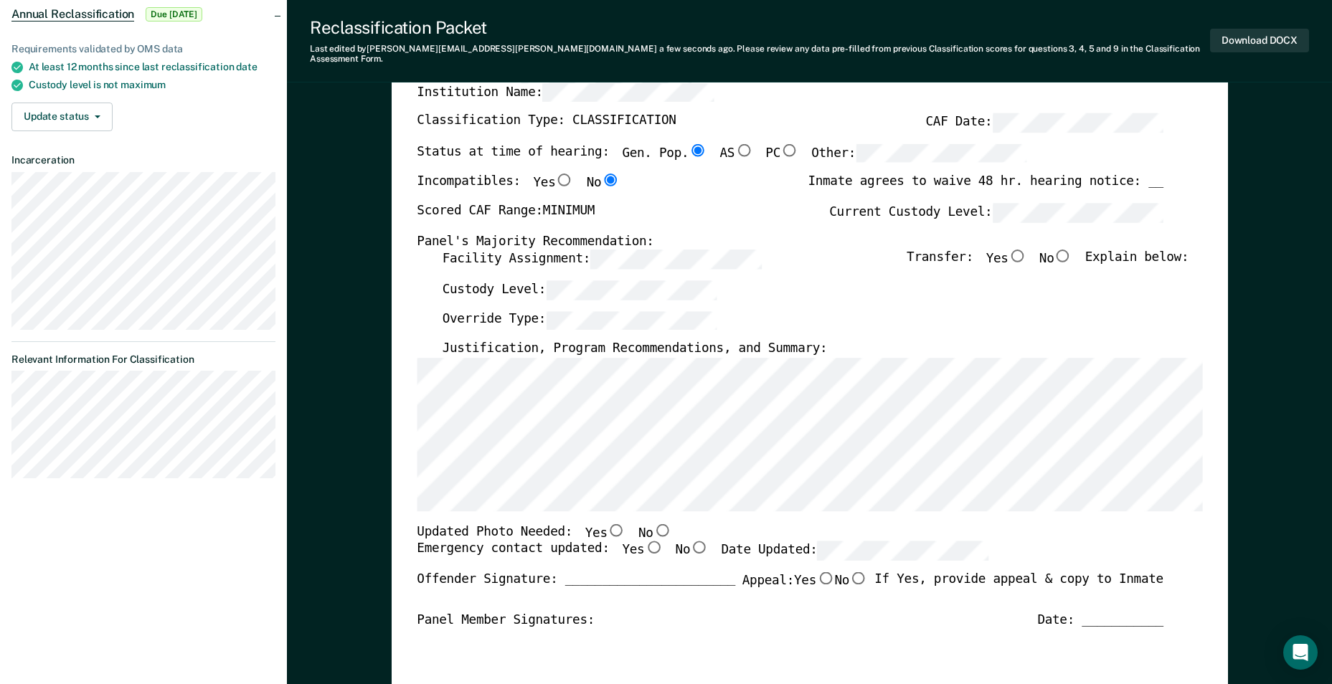
click at [652, 518] on input "No" at bounding box center [662, 530] width 19 height 13
type textarea "x"
radio input "true"
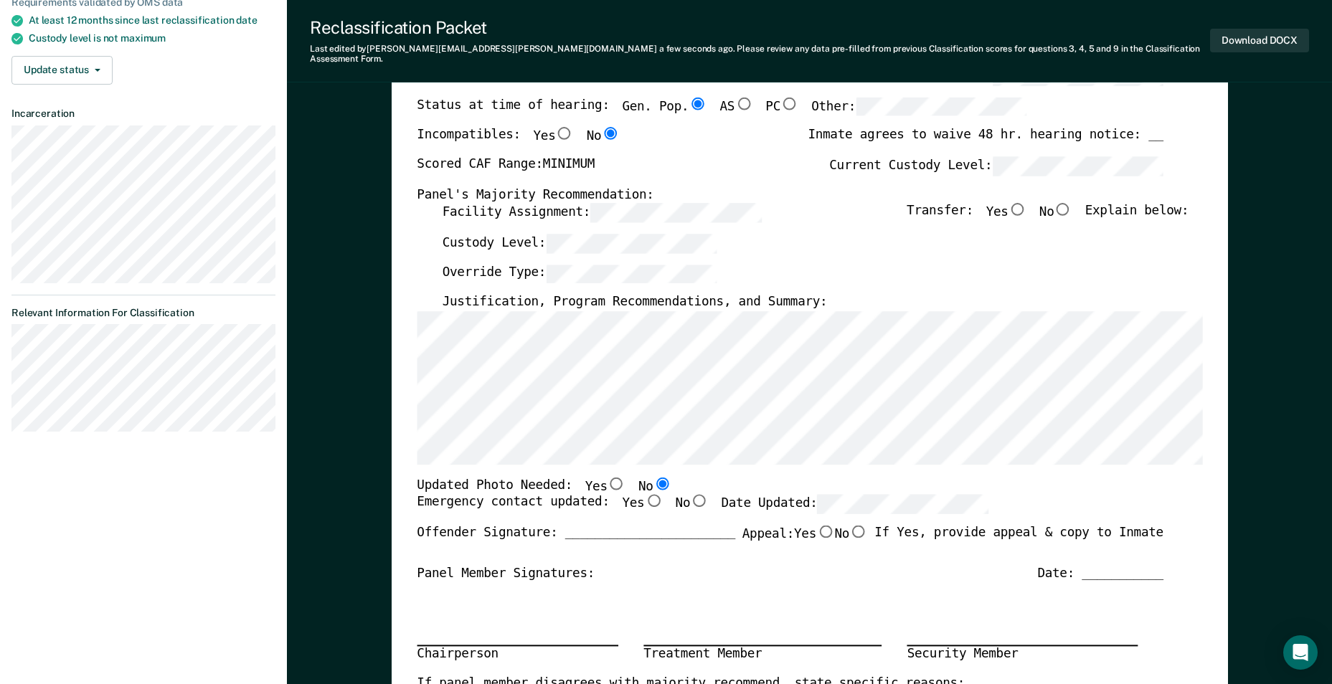
scroll to position [215, 0]
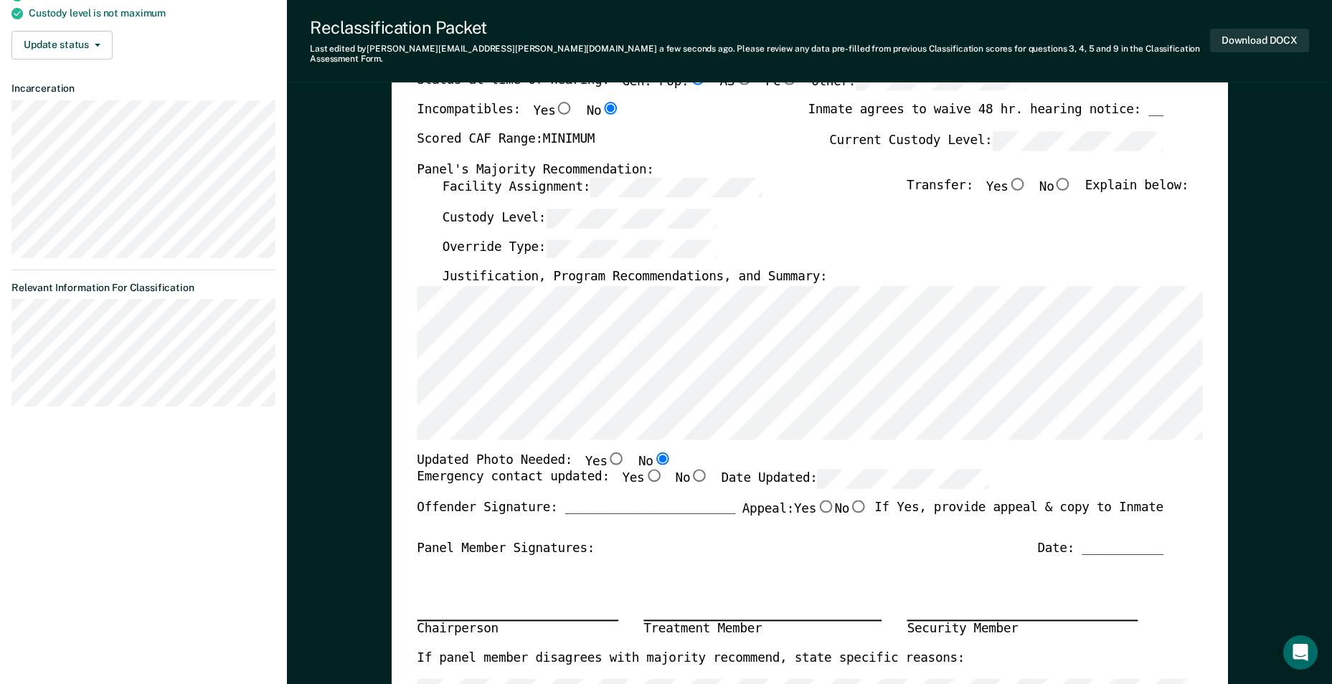
click at [644, 470] on input "Yes" at bounding box center [653, 476] width 19 height 13
type textarea "x"
radio input "true"
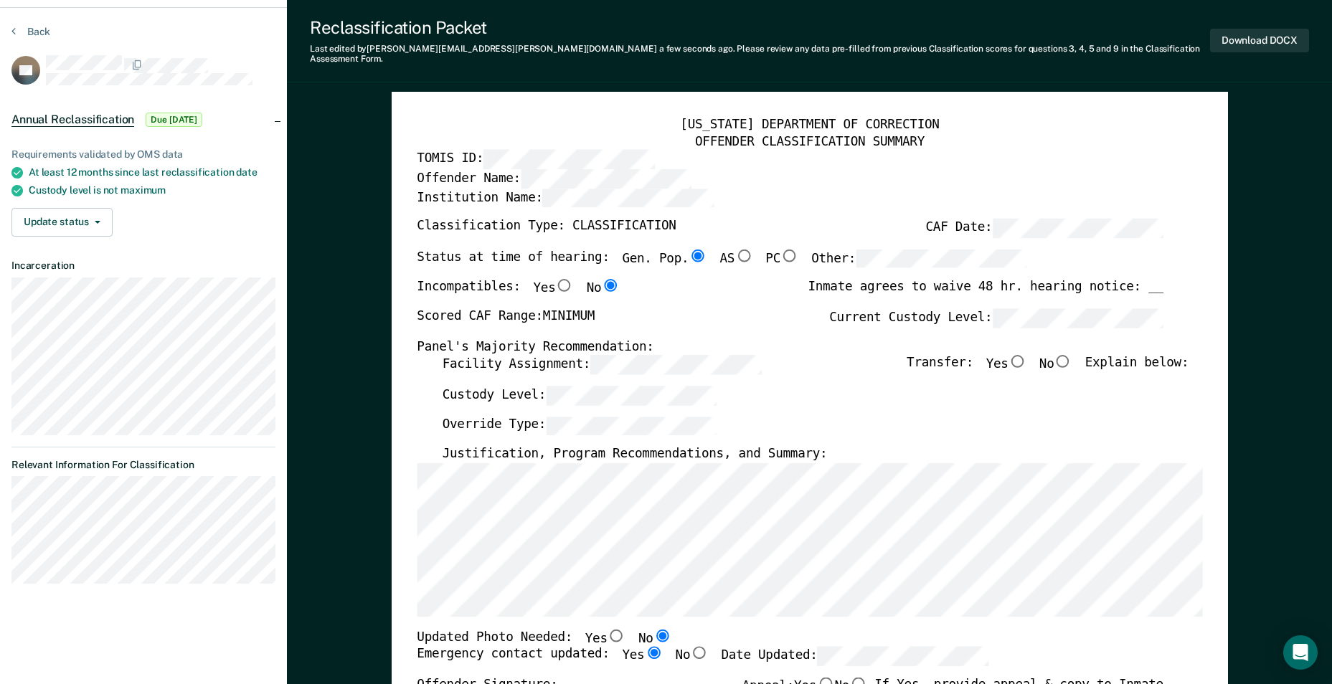
scroll to position [0, 0]
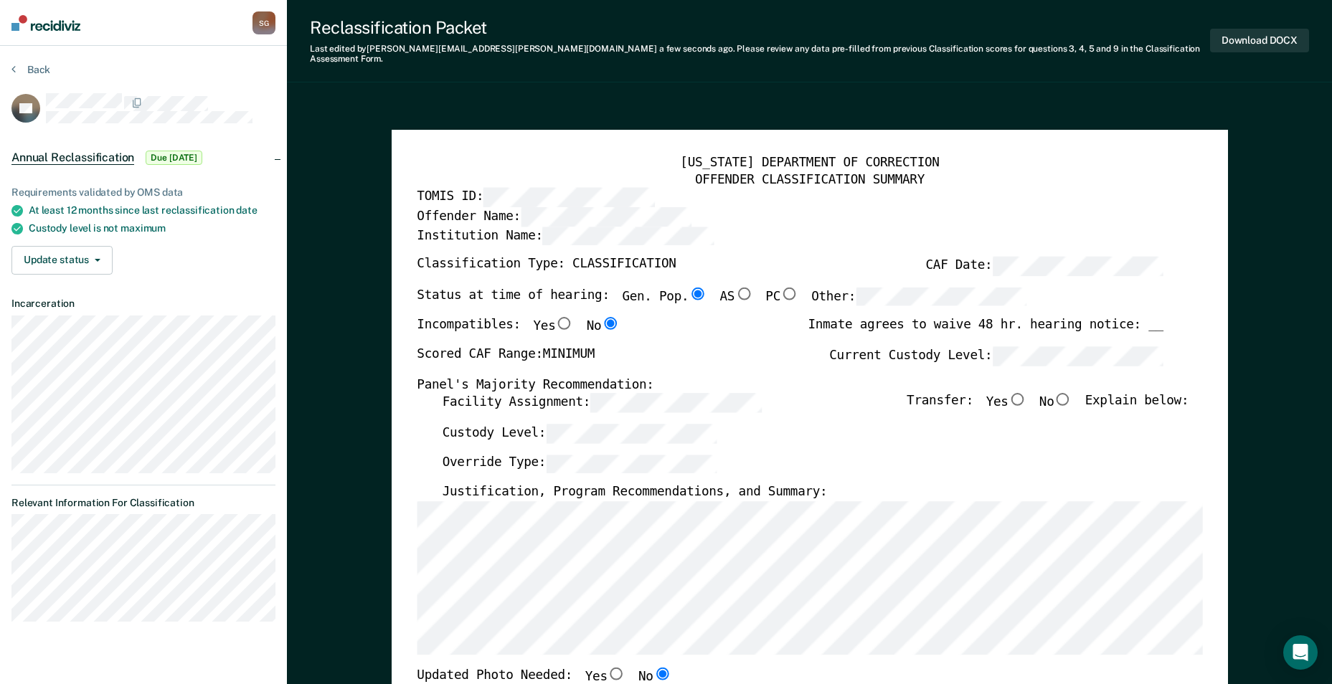
click at [652, 393] on input "No" at bounding box center [1063, 399] width 19 height 13
type textarea "x"
radio input "true"
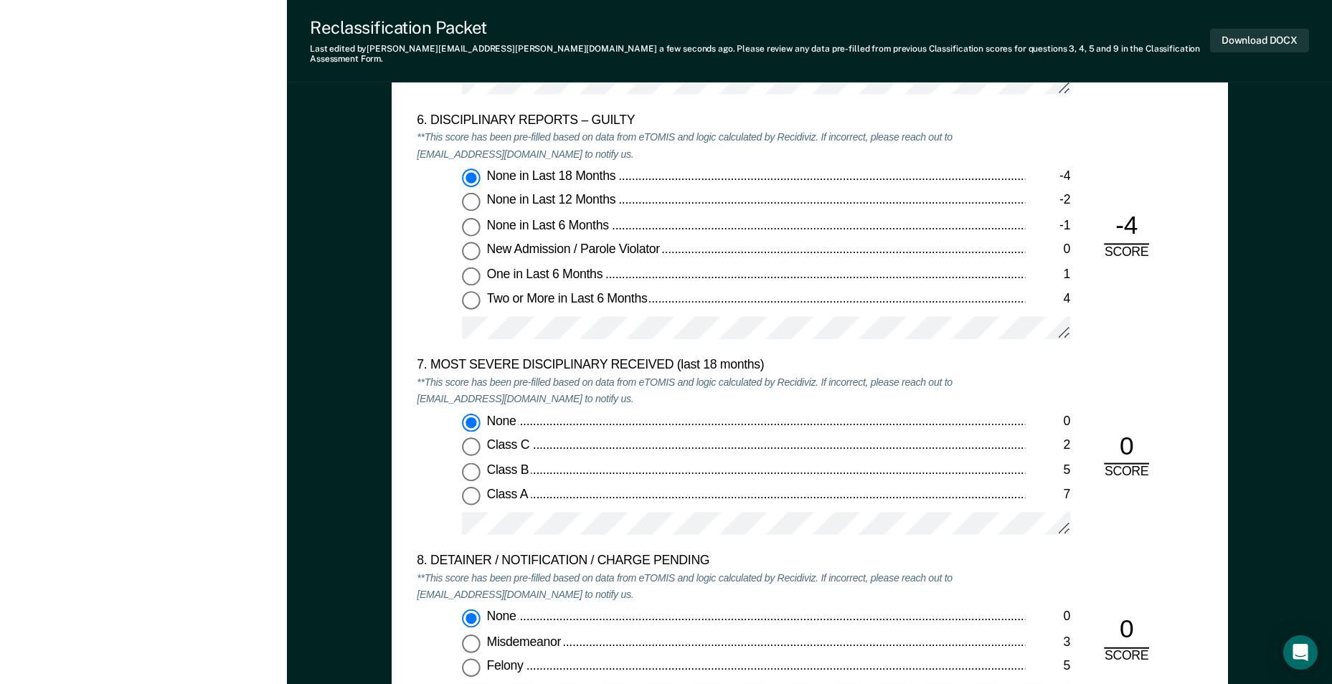
scroll to position [2439, 0]
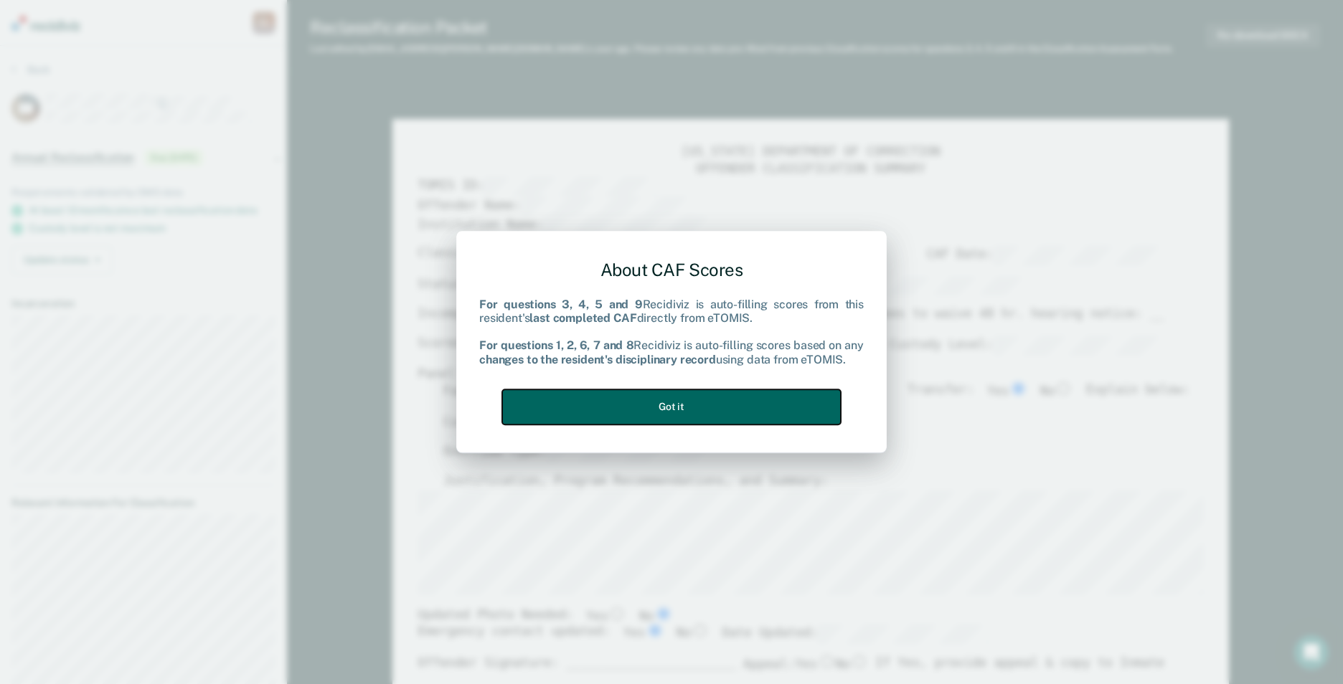
click at [652, 404] on button "Got it" at bounding box center [671, 407] width 339 height 35
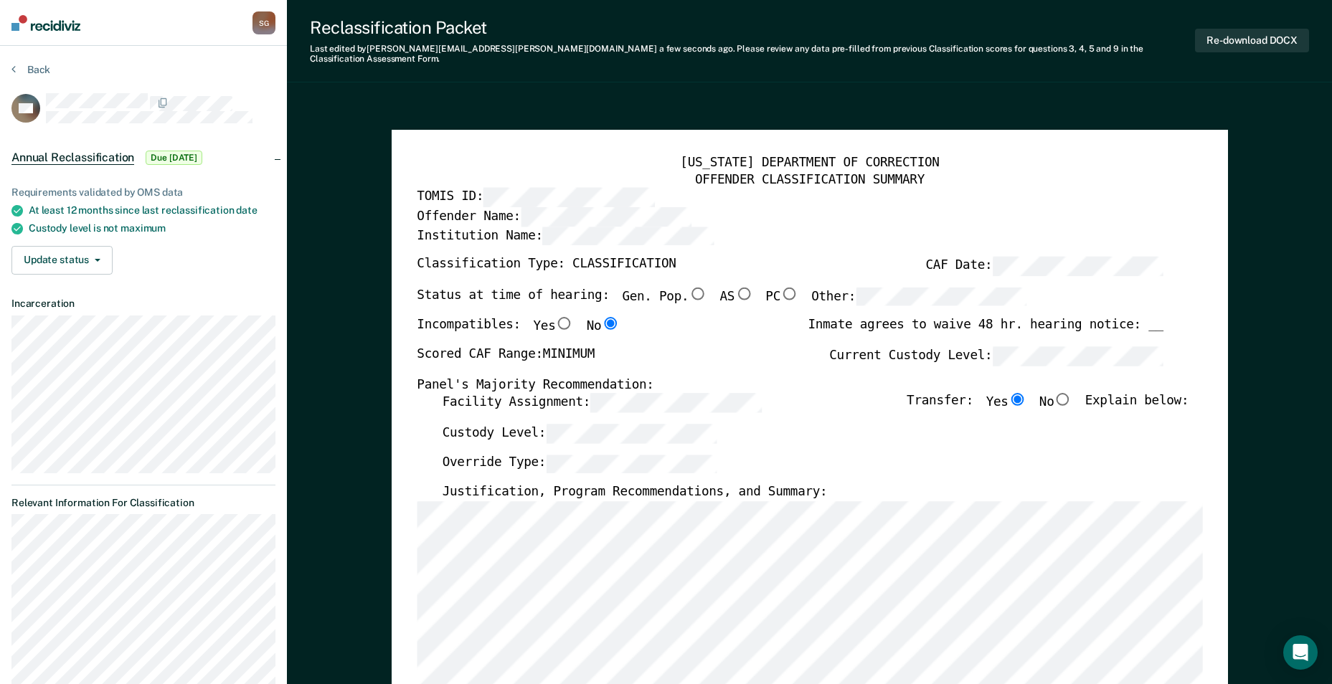
click at [652, 287] on input "Gen. Pop." at bounding box center [698, 293] width 19 height 13
type textarea "x"
radio input "true"
type textarea "x"
